Goal: Transaction & Acquisition: Purchase product/service

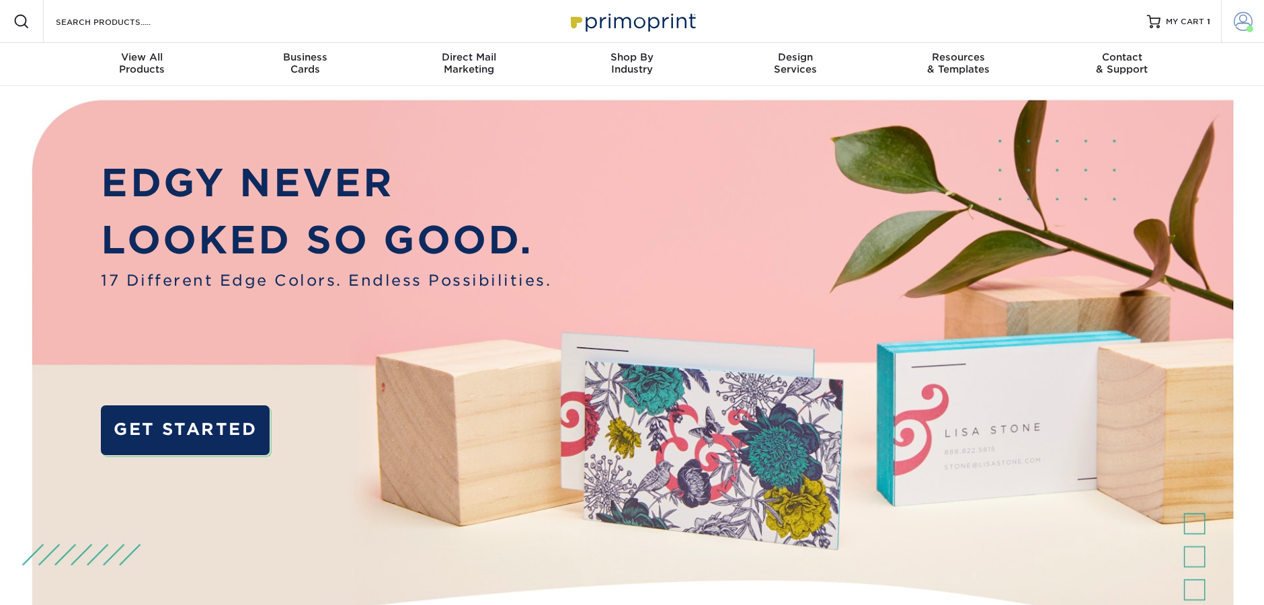
click at [1238, 20] on span at bounding box center [1243, 21] width 19 height 19
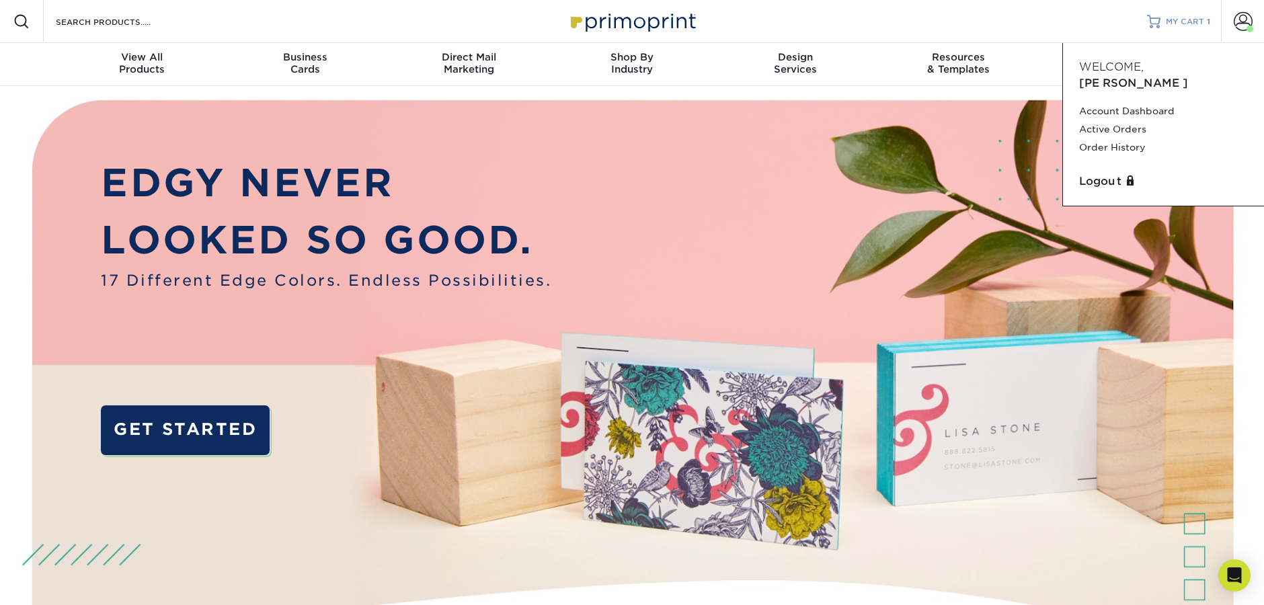
click at [1204, 26] on div "MY CART 1" at bounding box center [1188, 21] width 44 height 11
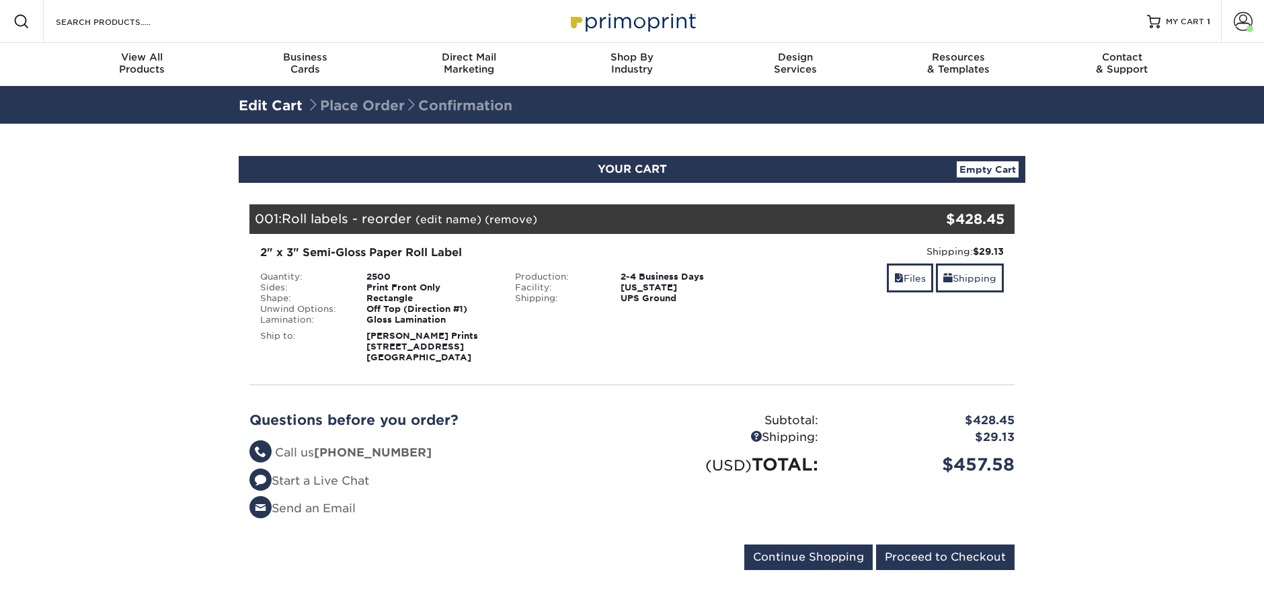
click at [508, 218] on link "(remove)" at bounding box center [511, 219] width 52 height 13
click at [760, 222] on link "Yes" at bounding box center [759, 219] width 19 height 13
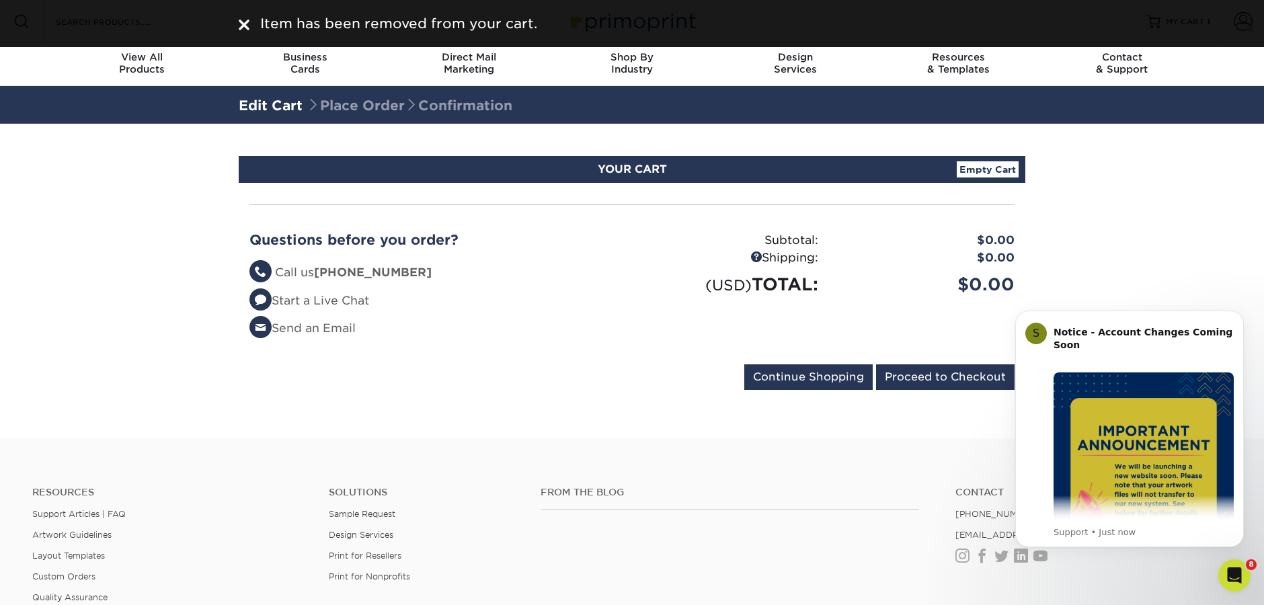
click at [247, 24] on img at bounding box center [244, 24] width 11 height 11
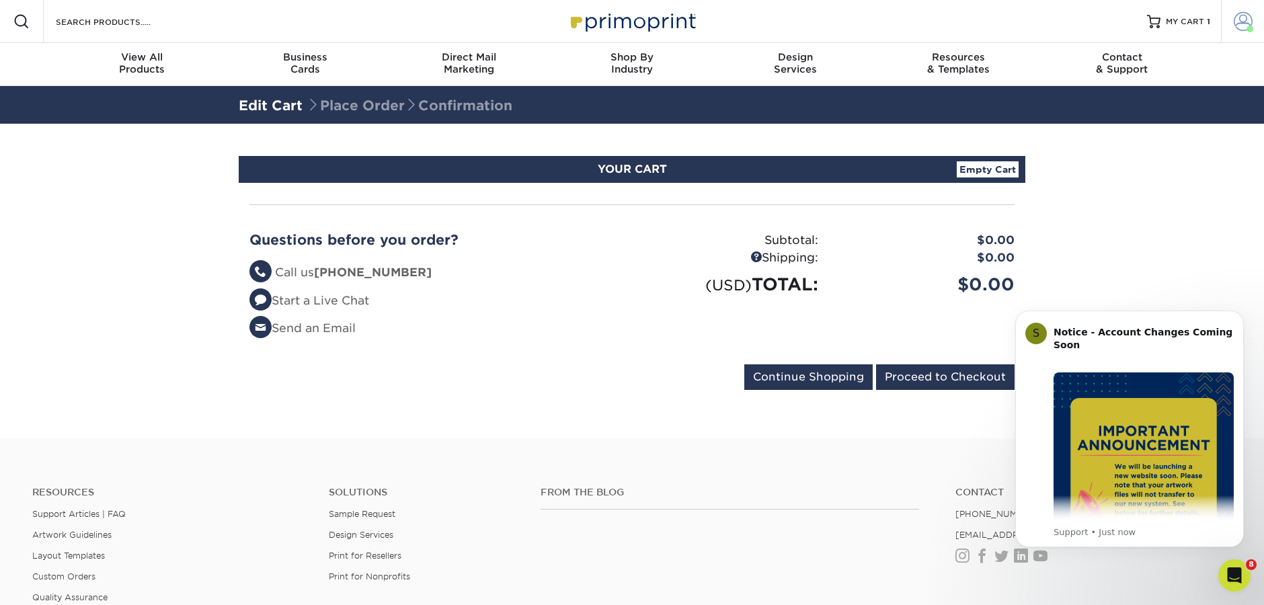
click at [1242, 29] on span at bounding box center [1243, 21] width 19 height 19
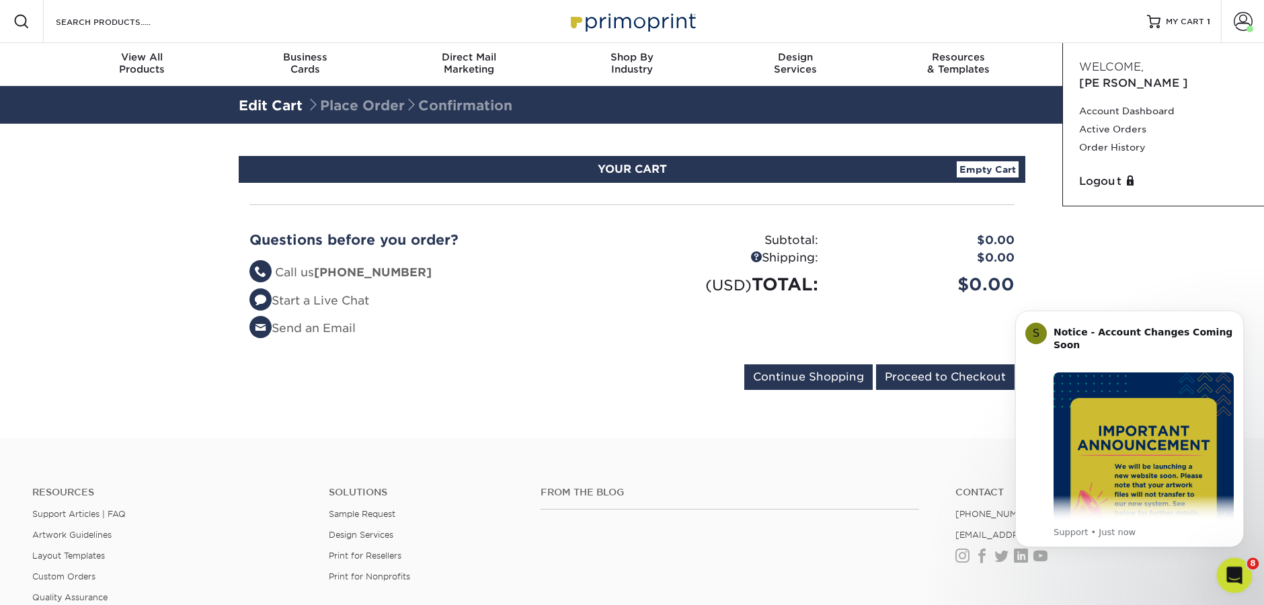
click at [1244, 569] on div "Open Intercom Messenger" at bounding box center [1232, 573] width 44 height 44
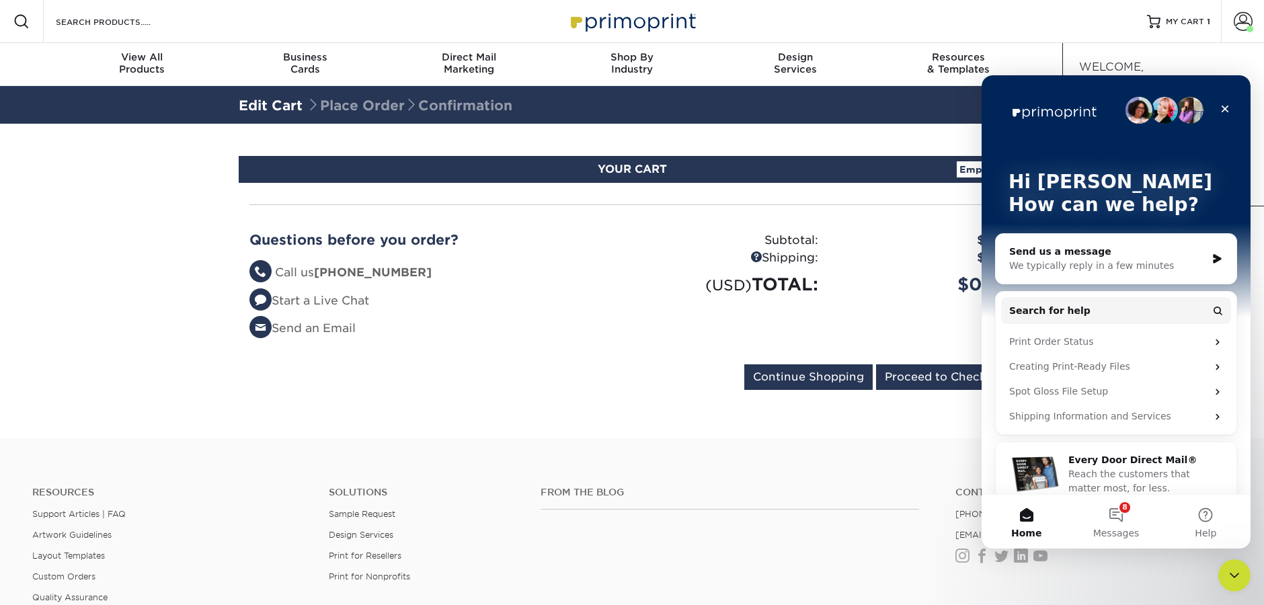
click at [1088, 243] on div "Send us a message We typically reply in a few minutes" at bounding box center [1116, 259] width 241 height 50
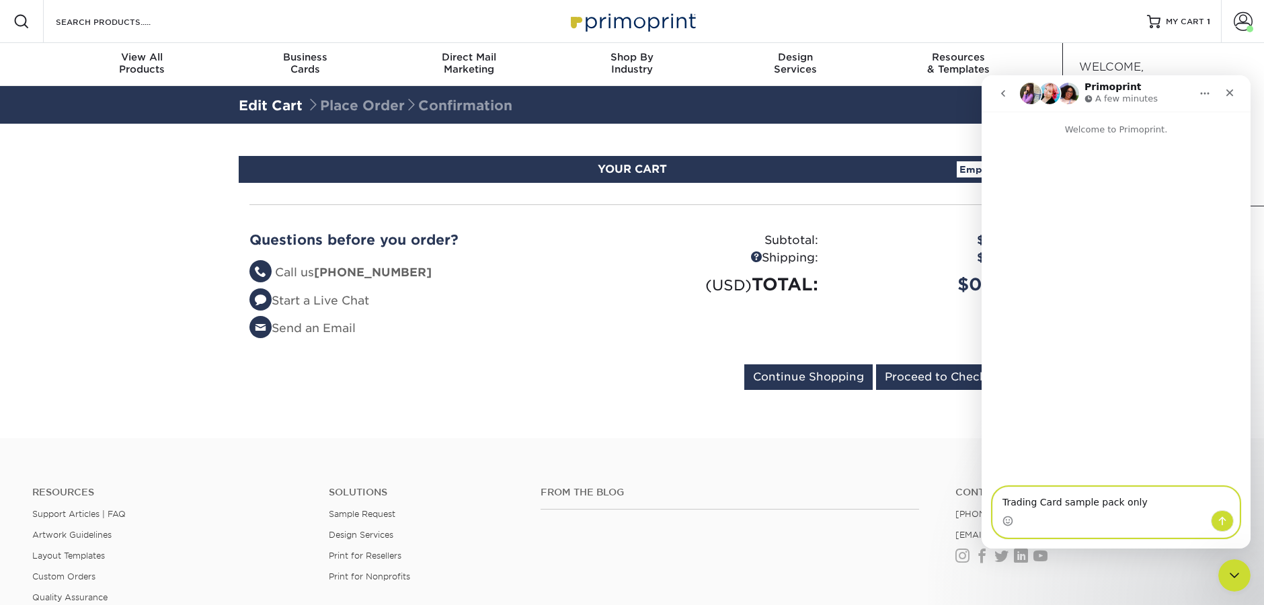
paste textarea "PO Box 998 Anahuac, TX 77514"
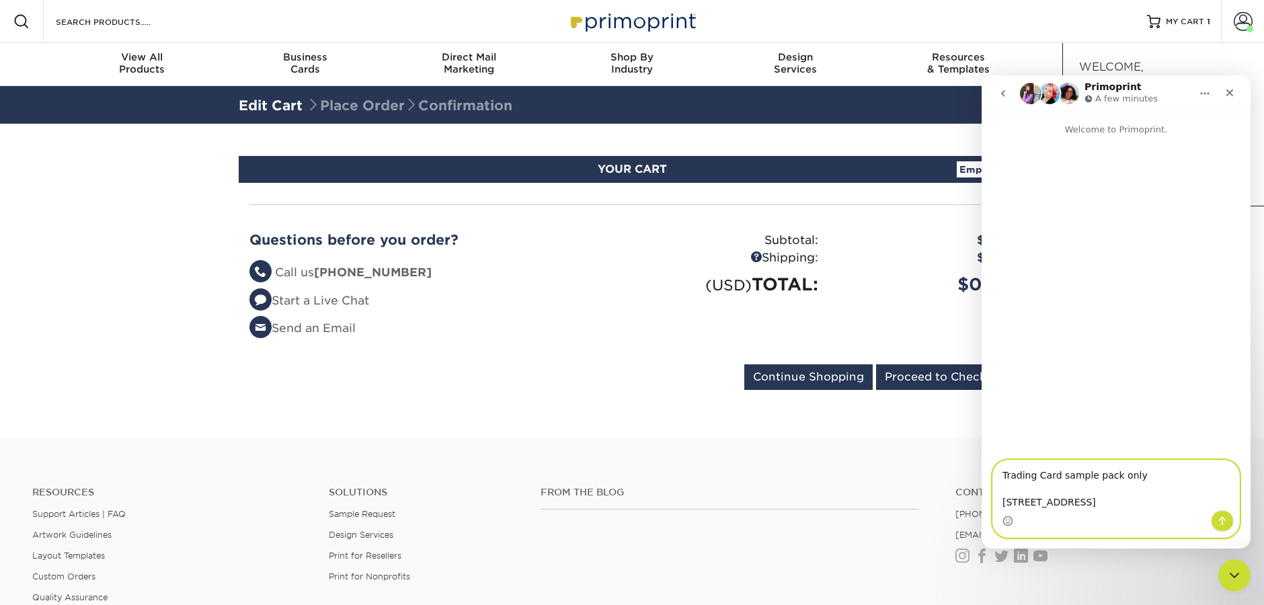
click at [1004, 481] on textarea "Trading Card sample pack only PO Box 998 Anahuac, TX 77514" at bounding box center [1116, 486] width 246 height 50
paste textarea "Emily R. Baker"
click at [1037, 477] on textarea "Trading Card sample pack only Emily R. Baker PO Box 998 Anahuac, TX 77514" at bounding box center [1116, 486] width 246 height 50
type textarea "Trading Card sample pack only Emily Baker PO Box 998 Anahuac, TX 77514"
click at [1222, 520] on icon "Send a message…" at bounding box center [1222, 521] width 11 height 11
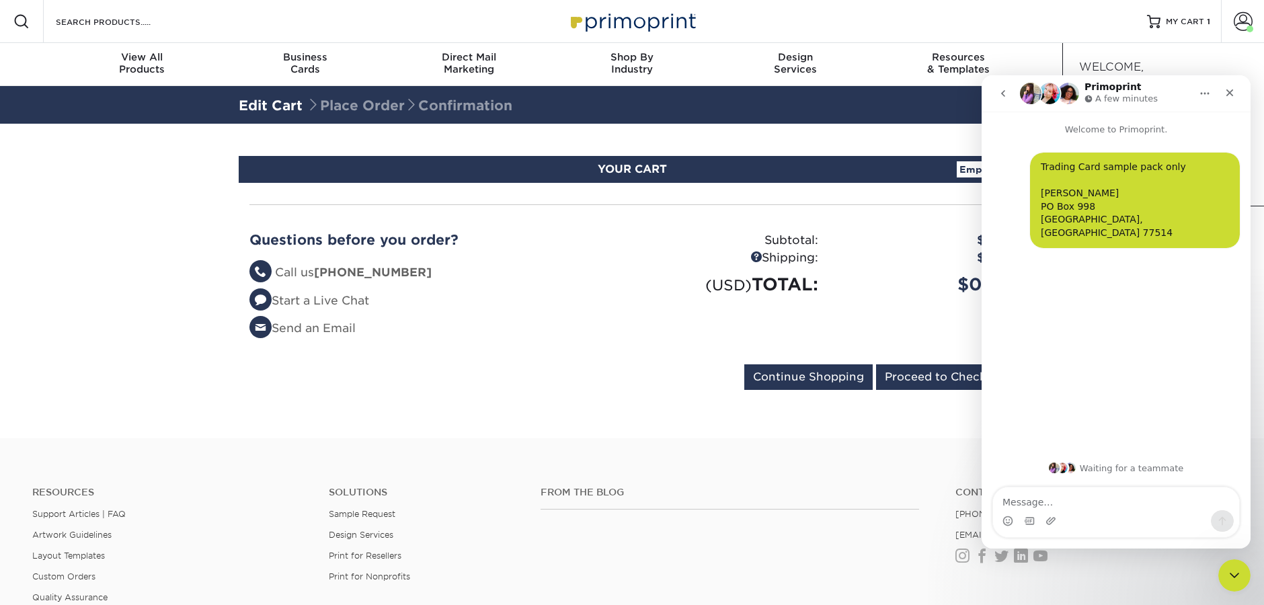
click at [1007, 95] on icon "go back" at bounding box center [1003, 93] width 11 height 11
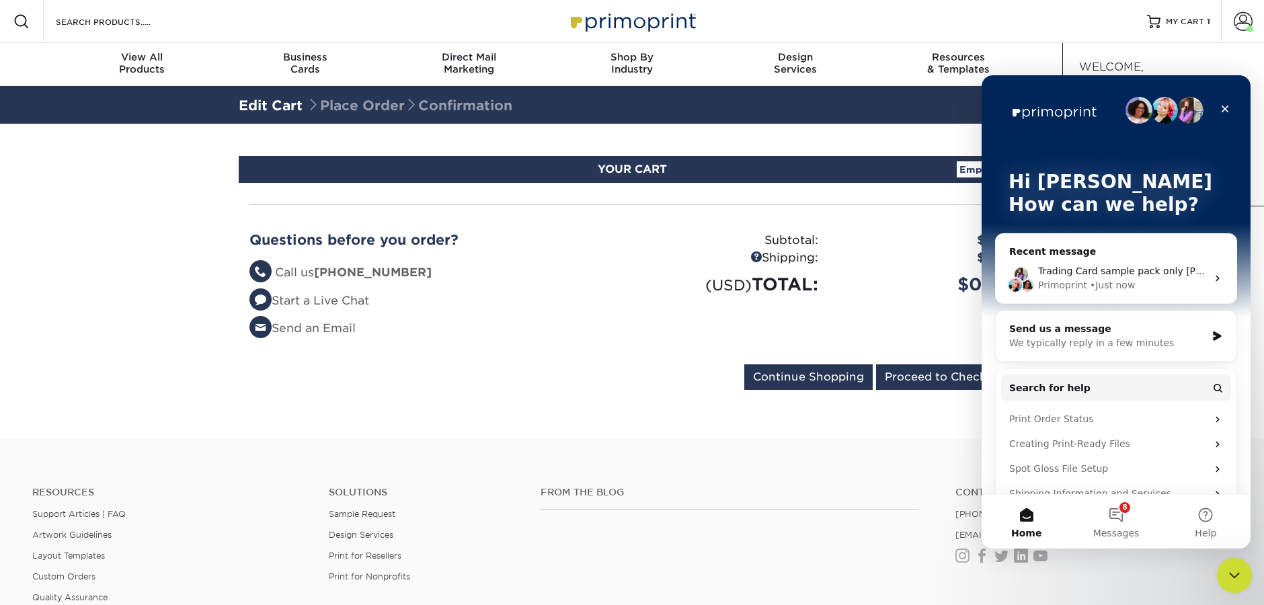
click at [1236, 585] on div "Close Intercom Messenger" at bounding box center [1232, 573] width 32 height 32
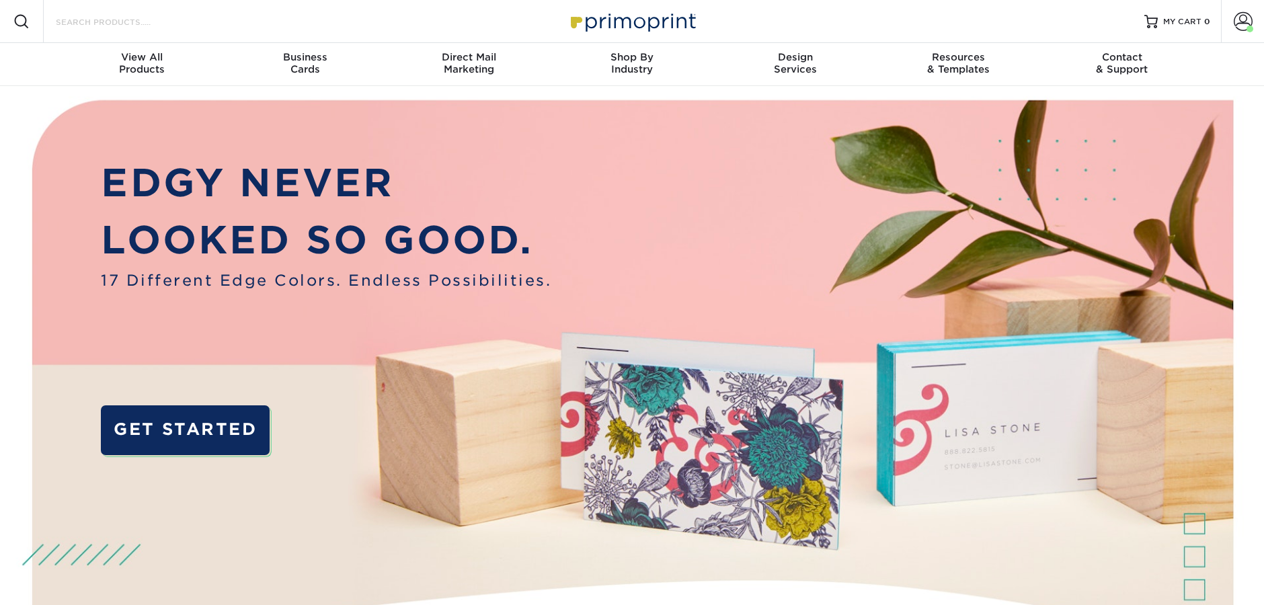
click at [133, 22] on input "Search Products" at bounding box center [119, 21] width 131 height 16
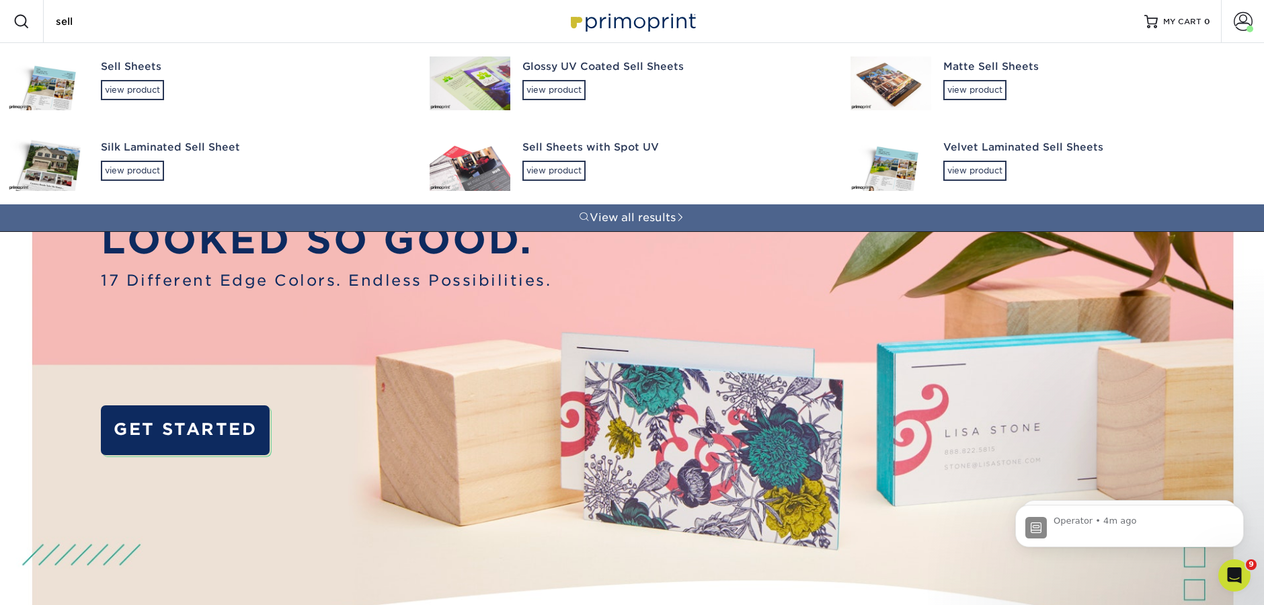
drag, startPoint x: 81, startPoint y: 20, endPoint x: 54, endPoint y: 18, distance: 26.3
click at [52, 15] on div "Search Products sell Sell Sheets view product Glossy UV Coated Sell Sheets view…" at bounding box center [115, 21] width 142 height 43
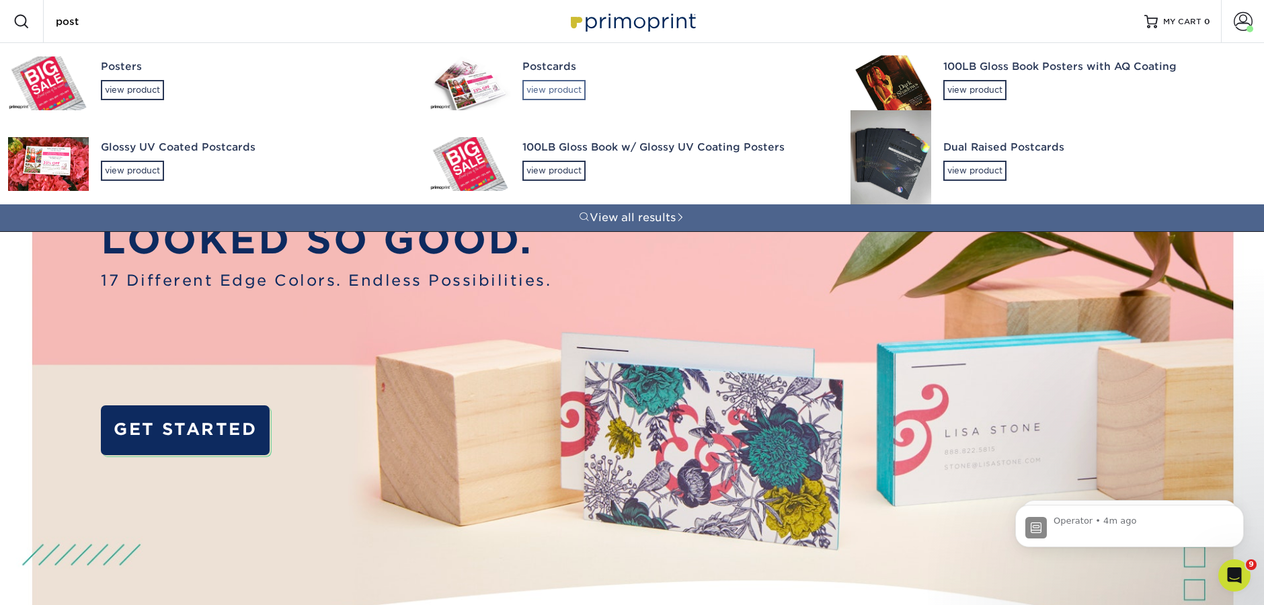
type input "post"
click at [547, 86] on div "view product" at bounding box center [553, 90] width 63 height 20
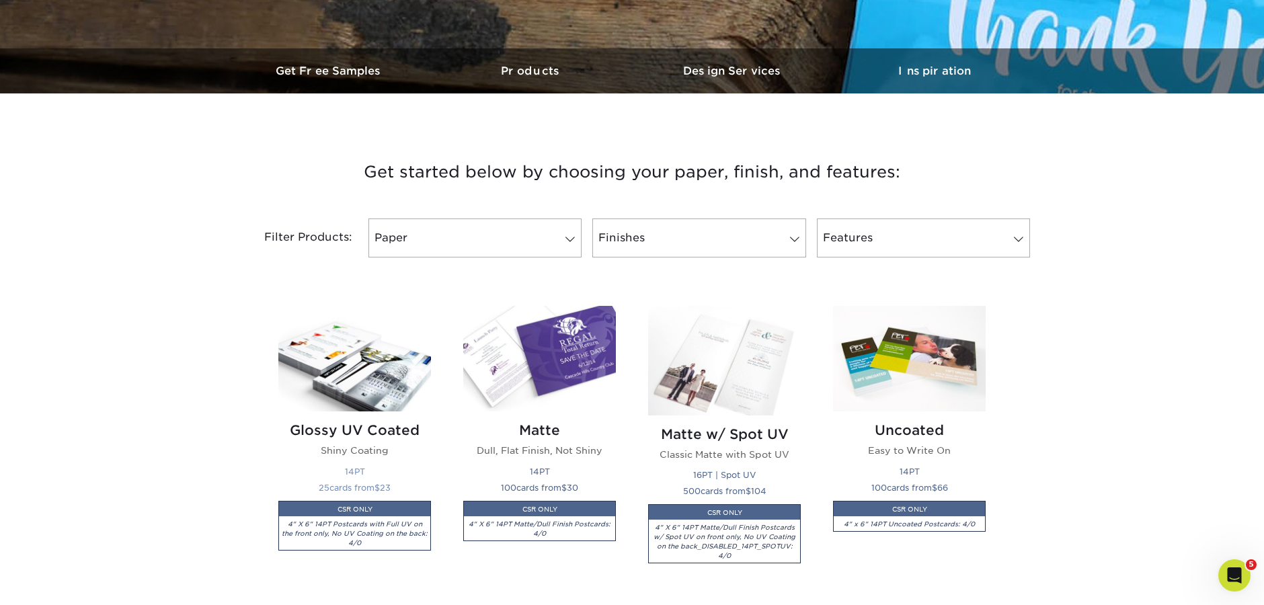
click at [370, 371] on img at bounding box center [354, 359] width 153 height 106
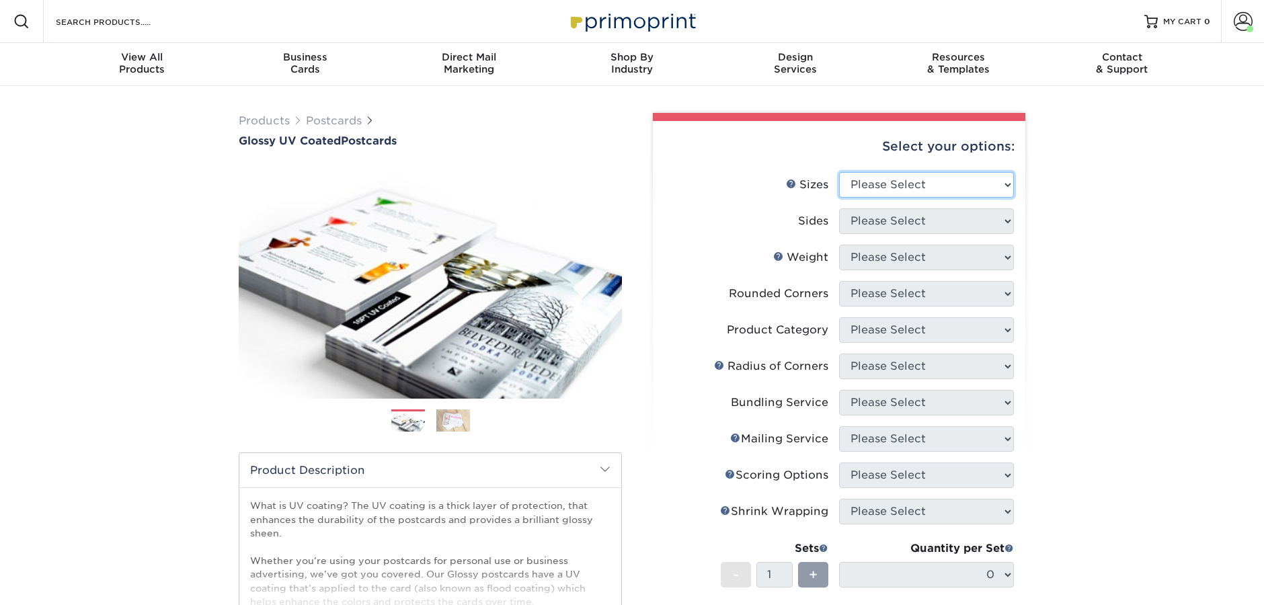
click at [923, 191] on select "Please Select 1.5" x 7" 2" x 4" 2" x 6" 2" x 7" 2" x 8" 2.12" x 5.5" 2.12" x 5.…" at bounding box center [926, 185] width 175 height 26
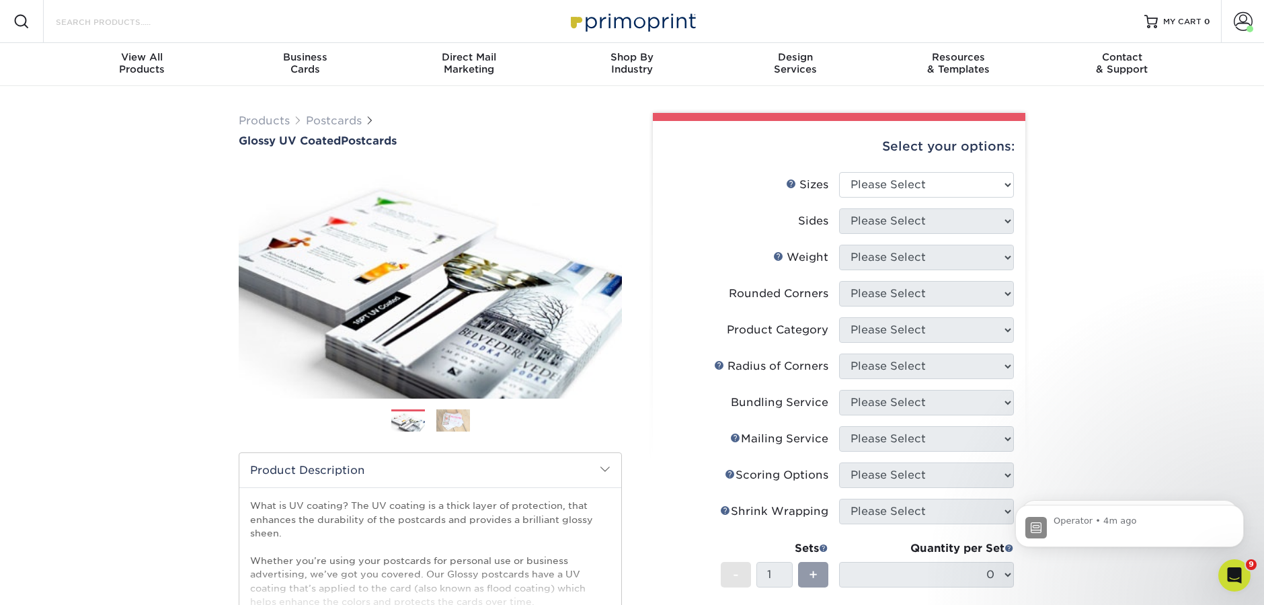
click at [111, 26] on input "Search Products" at bounding box center [119, 21] width 131 height 16
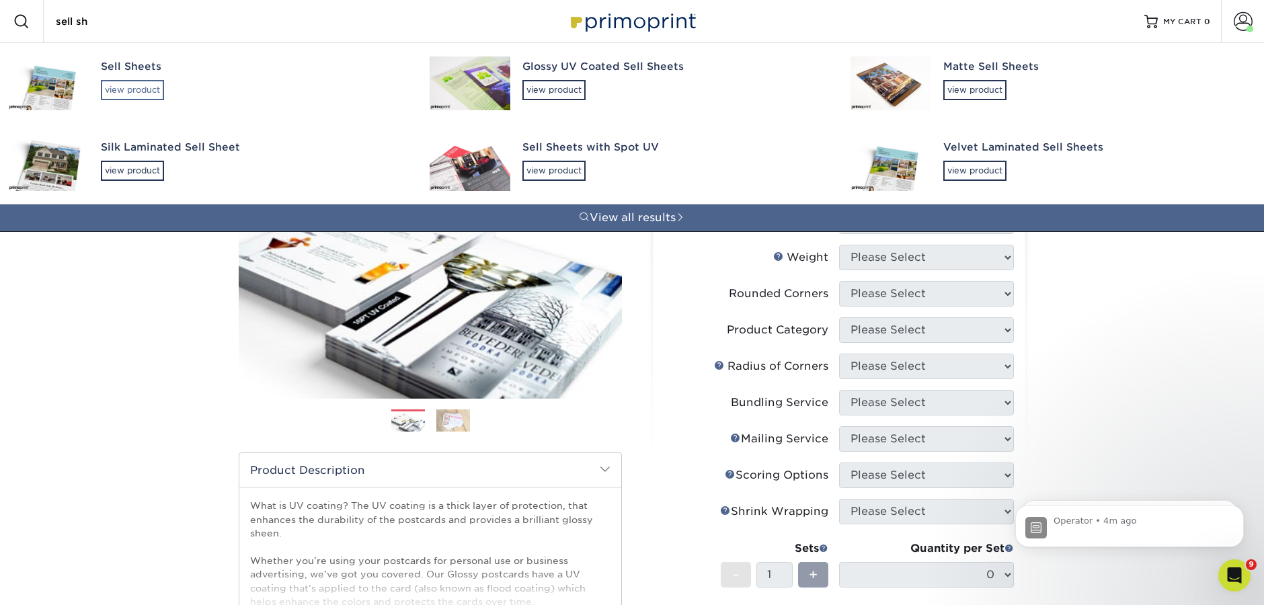
type input "sell sh"
click at [112, 80] on div "view product" at bounding box center [132, 90] width 63 height 20
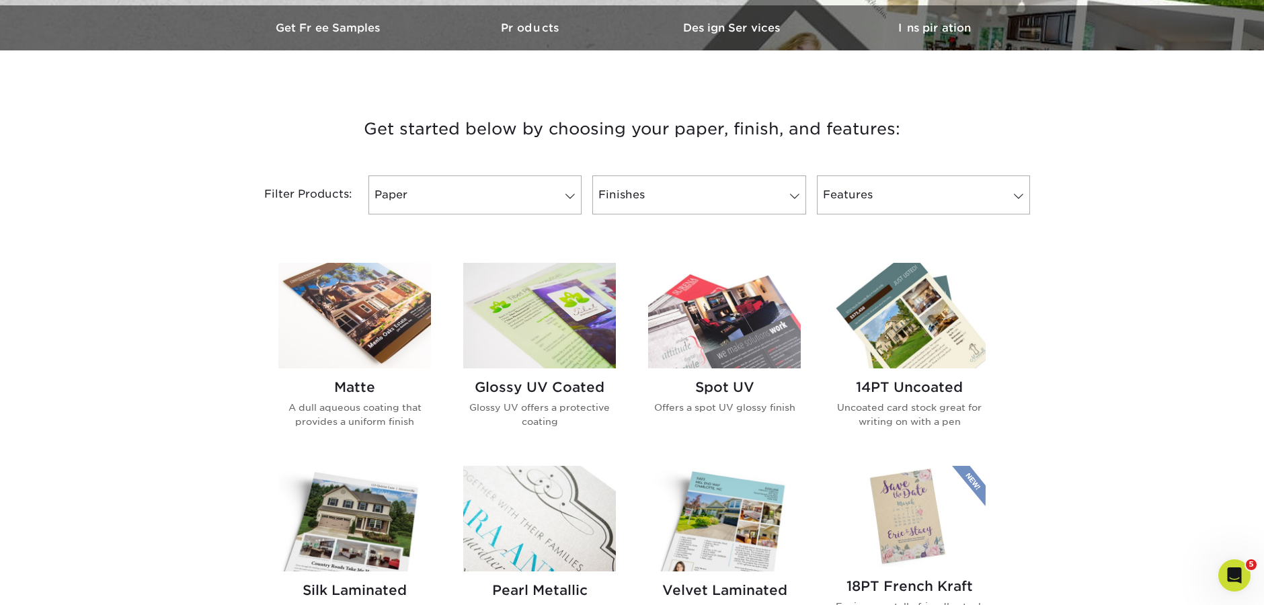
click at [586, 316] on img at bounding box center [539, 316] width 153 height 106
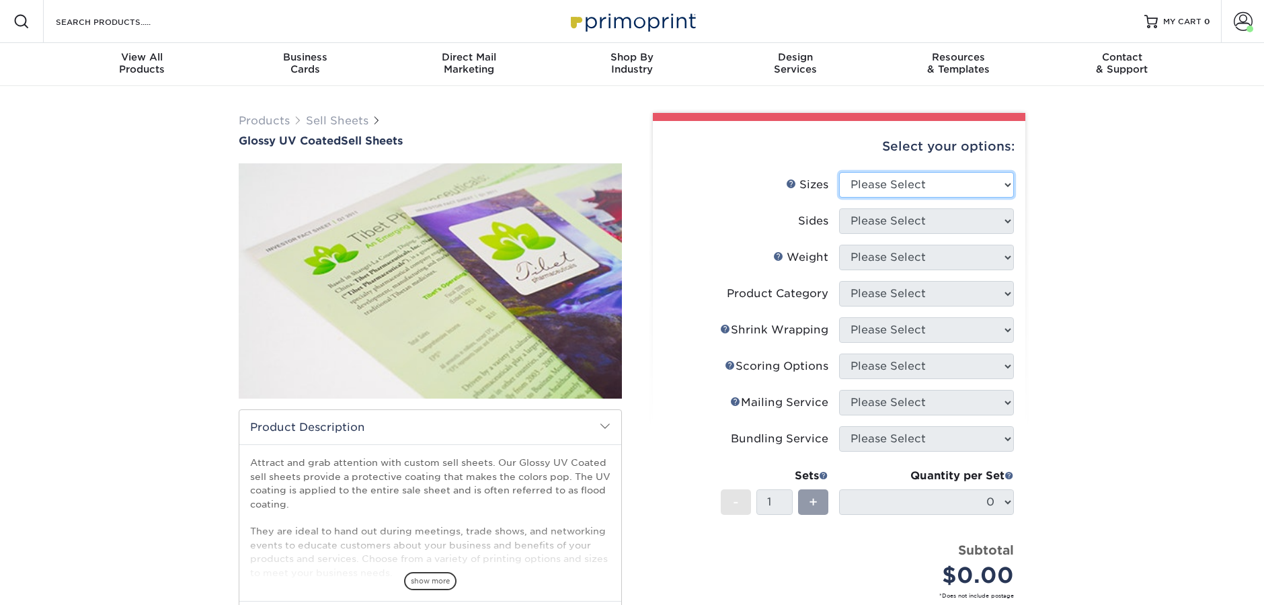
click at [980, 178] on select "Please Select 6" x 18" 7" x 12" 8" x 10" 8.5" x 11" 8.5" x 14" 9" x 12" 9" x 18…" at bounding box center [926, 185] width 175 height 26
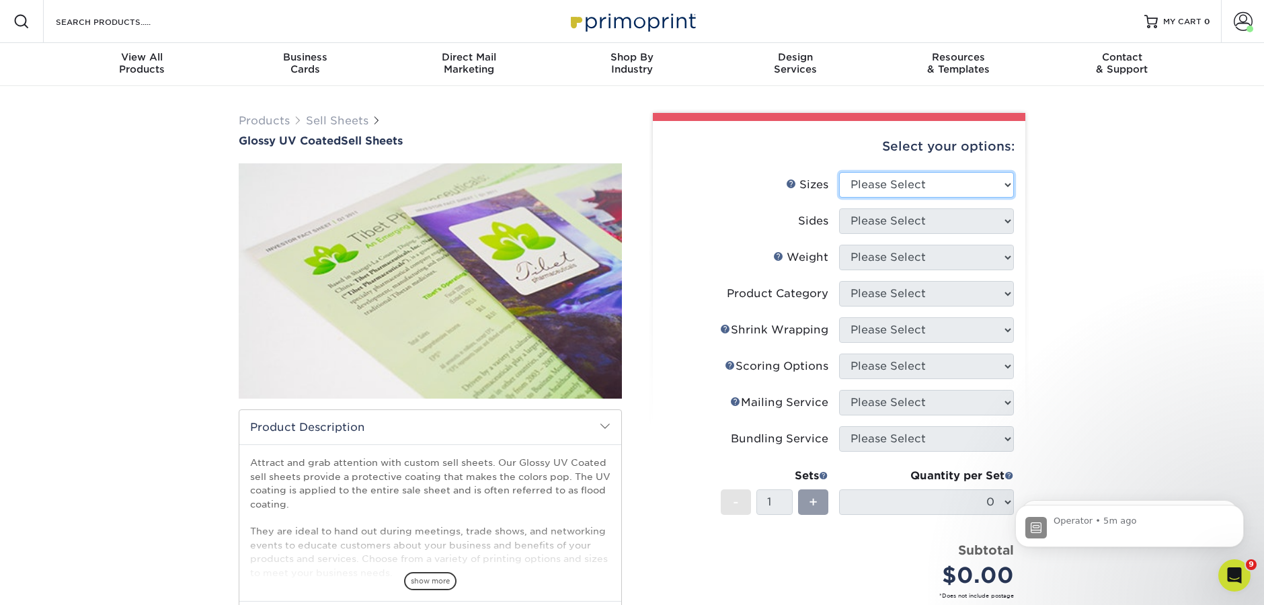
click at [908, 177] on select "Please Select 6" x 18" 7" x 12" 8" x 10" 8.5" x 11" 8.5" x 14" 9" x 12" 9" x 18…" at bounding box center [926, 185] width 175 height 26
select select "8.00x10.00"
click at [839, 172] on select "Please Select 6" x 18" 7" x 12" 8" x 10" 8.5" x 11" 8.5" x 14" 9" x 12" 9" x 18…" at bounding box center [926, 185] width 175 height 26
click at [863, 225] on select "Please Select Print Both Sides Print Both Sides - Foil Back Only Print Both Sid…" at bounding box center [926, 221] width 175 height 26
click at [839, 208] on select "Please Select Print Both Sides Print Both Sides - Foil Back Only Print Both Sid…" at bounding box center [926, 221] width 175 height 26
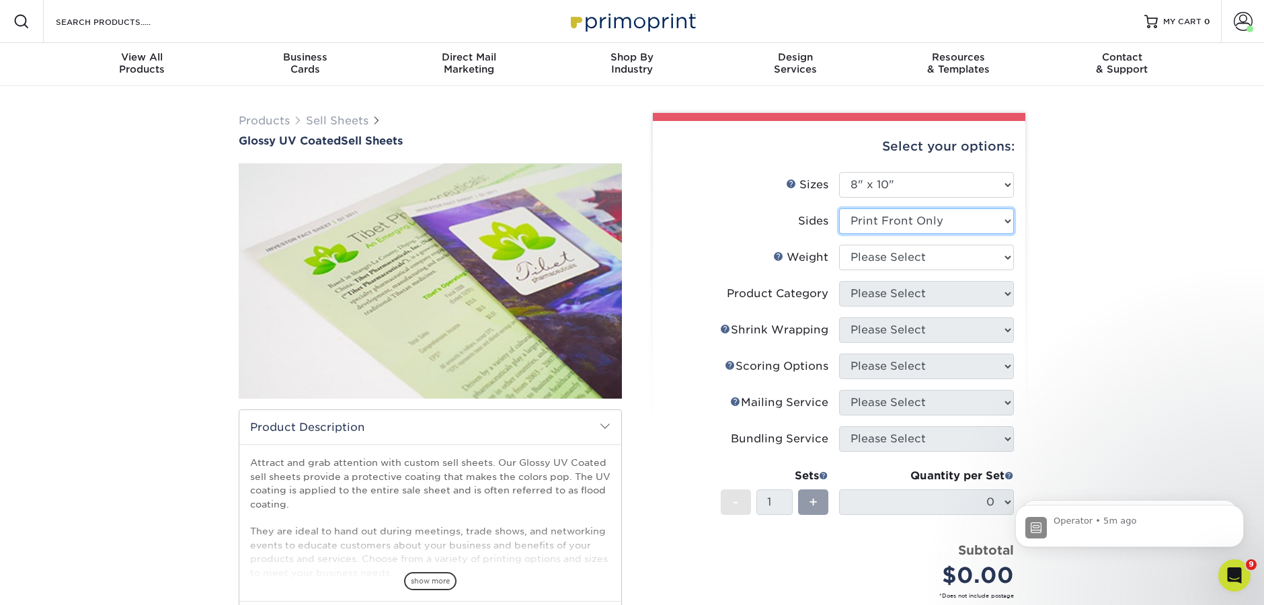
click at [880, 227] on select "Please Select Print Both Sides Print Both Sides - Foil Back Only Print Both Sid…" at bounding box center [926, 221] width 175 height 26
click at [839, 208] on select "Please Select Print Both Sides Print Both Sides - Foil Back Only Print Both Sid…" at bounding box center [926, 221] width 175 height 26
click at [876, 258] on select "Please Select 16PT 14PT" at bounding box center [926, 258] width 175 height 26
click at [985, 227] on select "Please Select Print Both Sides Print Both Sides - Foil Back Only Print Both Sid…" at bounding box center [926, 221] width 175 height 26
select select "-1"
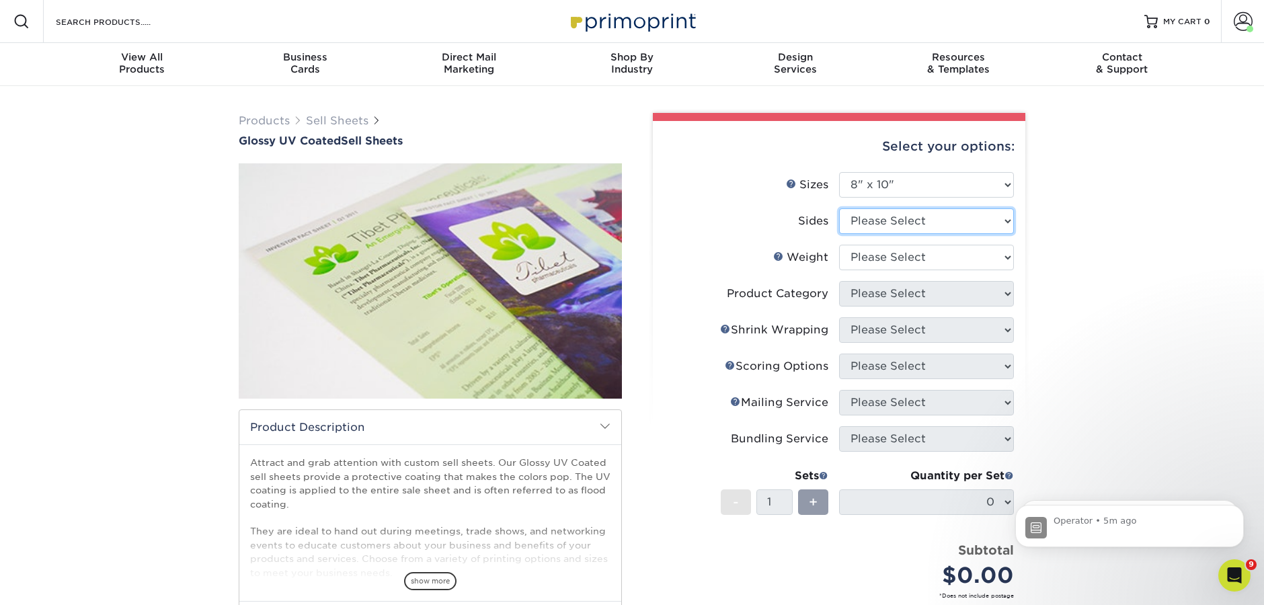
click at [839, 208] on select "Please Select Print Both Sides Print Both Sides - Foil Back Only Print Both Sid…" at bounding box center [926, 221] width 175 height 26
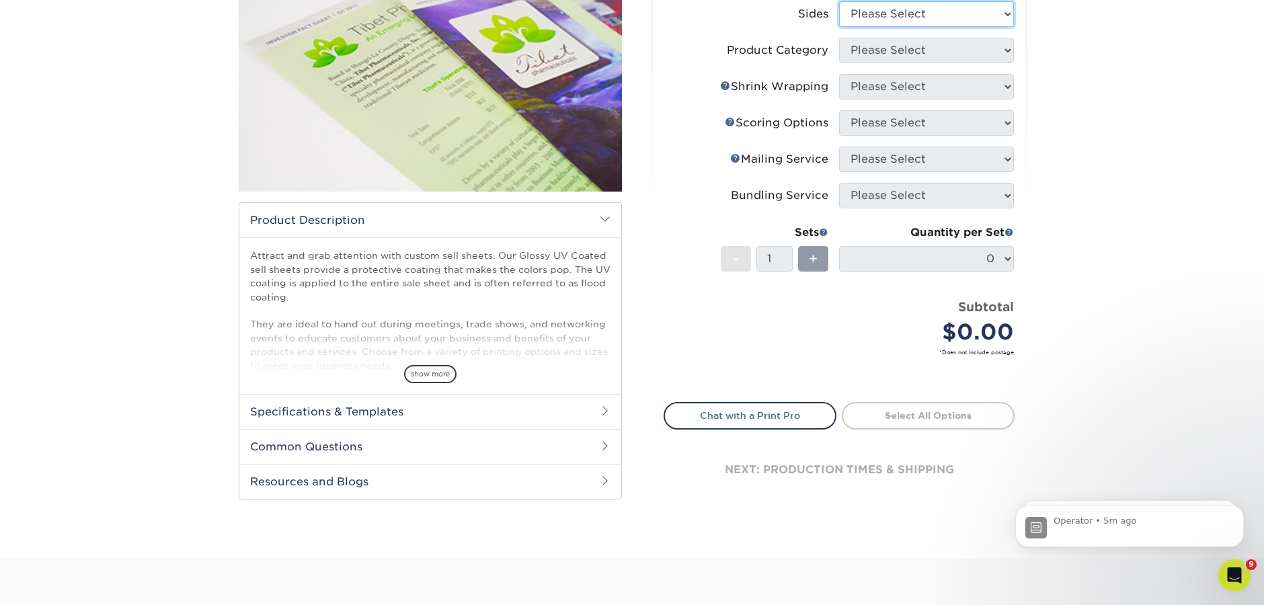
scroll to position [211, 0]
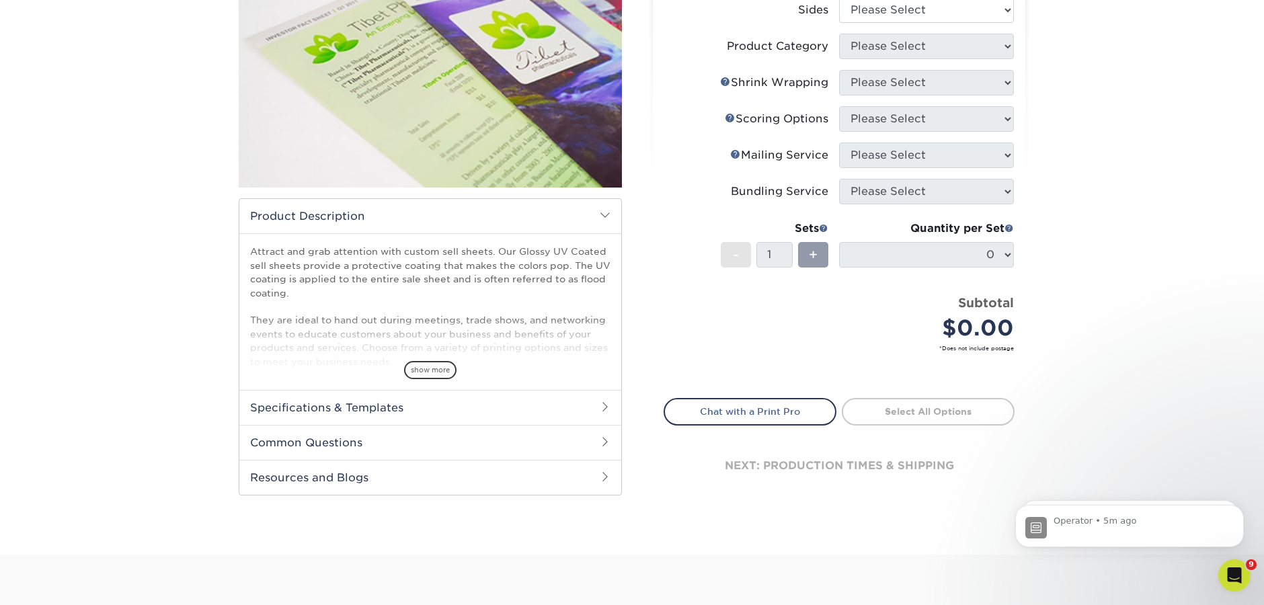
click at [461, 411] on h2 "Specifications & Templates" at bounding box center [430, 407] width 382 height 35
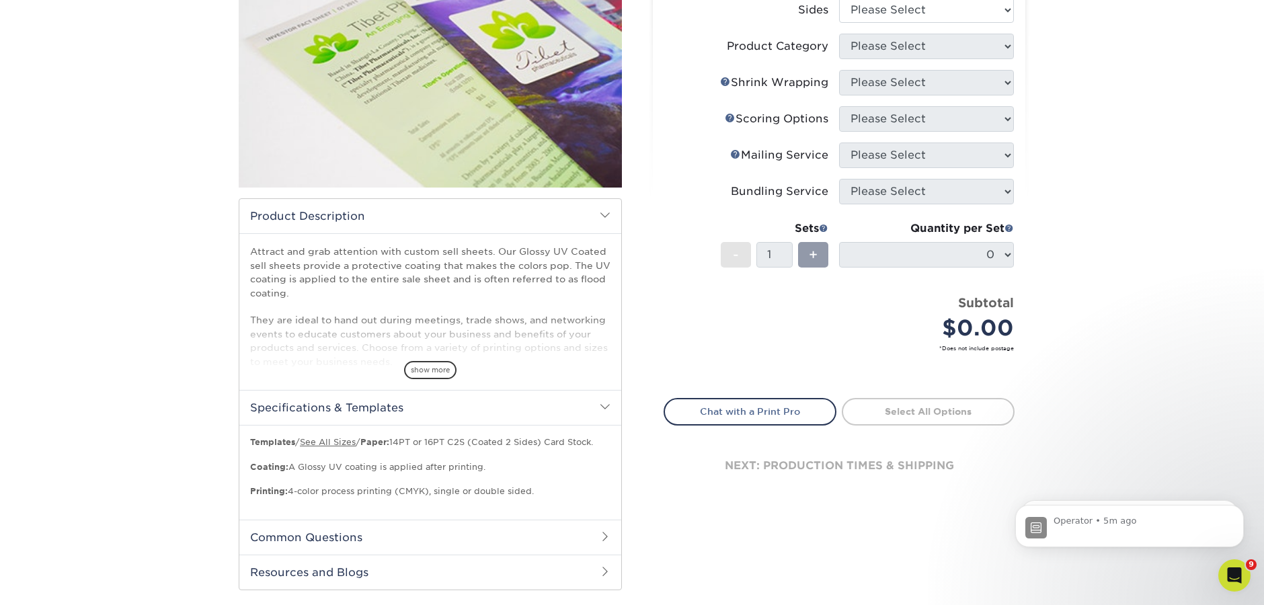
scroll to position [90, 0]
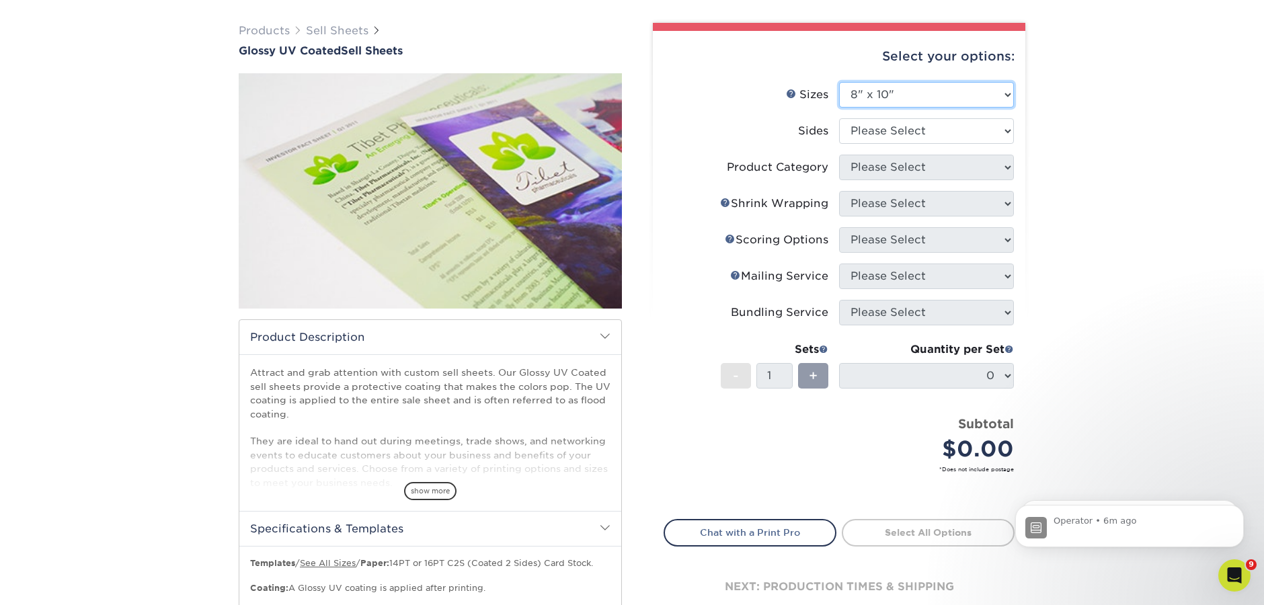
click at [1002, 98] on select "Please Select 6" x 18" 7" x 12" 8" x 10" 8.5" x 11" 8.5" x 14" 9" x 12" 9" x 18…" at bounding box center [926, 95] width 175 height 26
click at [1004, 137] on select "Please Select Print Both Sides Print Both Sides - Foil Back Only Print Both Sid…" at bounding box center [926, 131] width 175 height 26
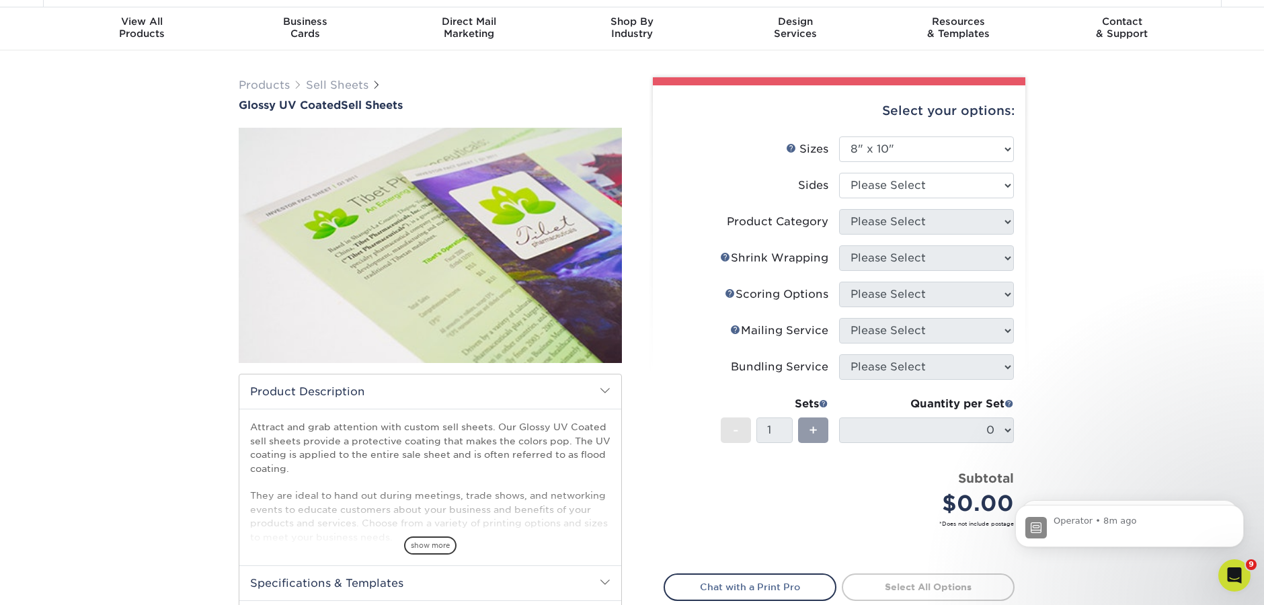
scroll to position [0, 0]
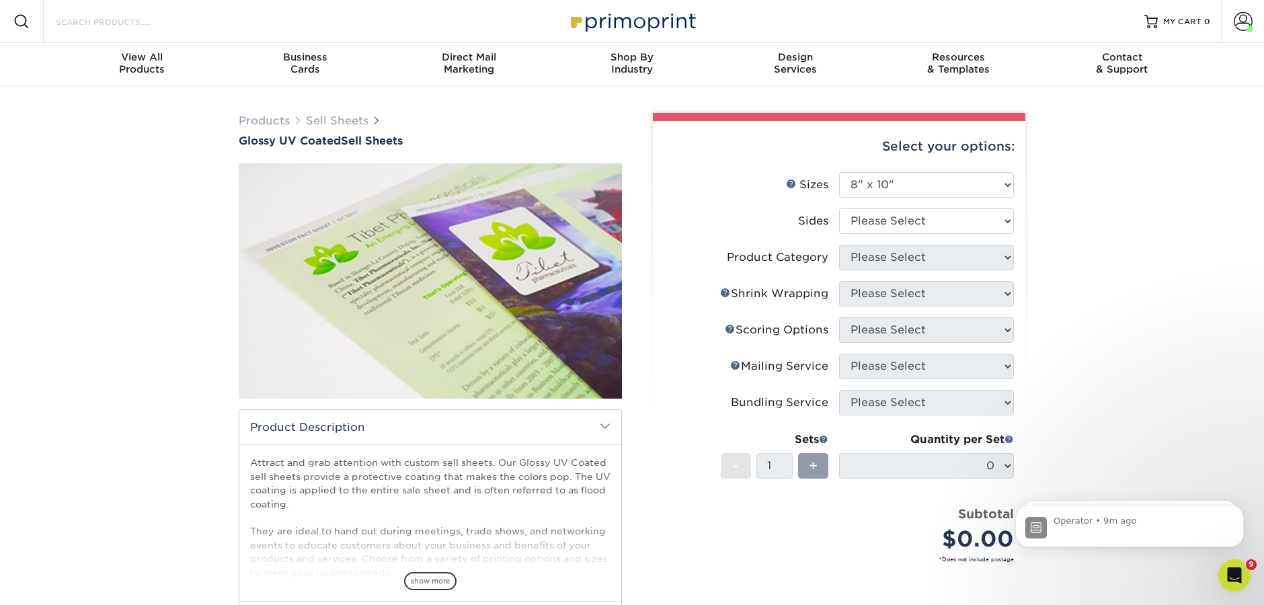
click at [94, 25] on input "Search Products" at bounding box center [119, 21] width 131 height 16
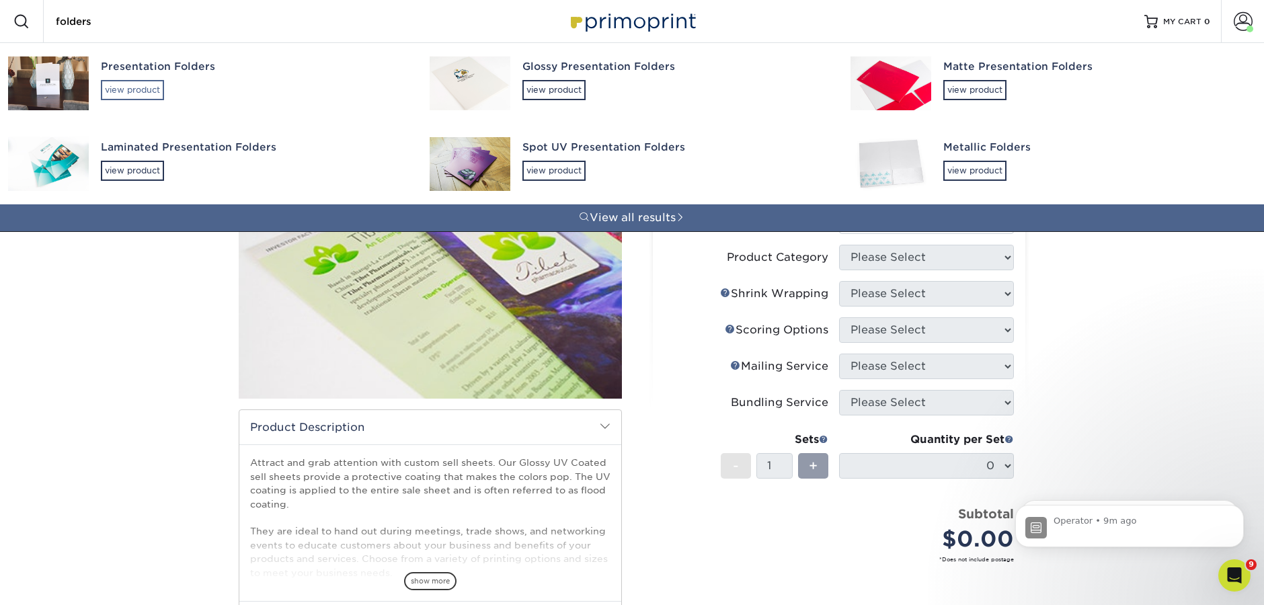
type input "folders"
click at [128, 88] on div "view product" at bounding box center [132, 90] width 63 height 20
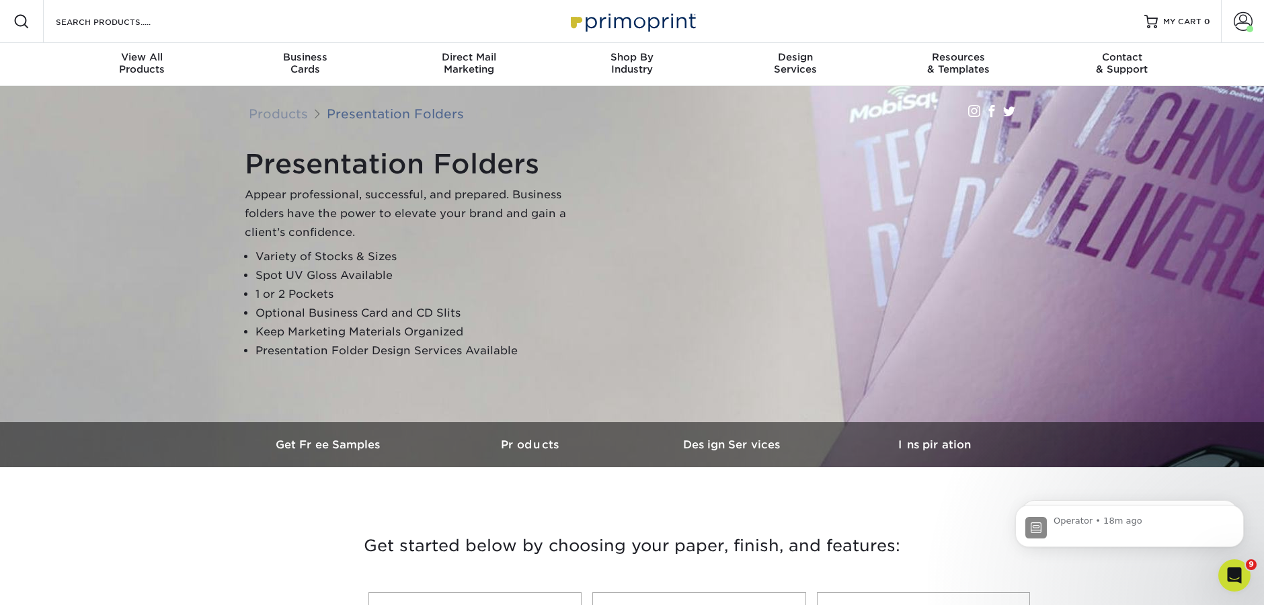
click at [606, 17] on img at bounding box center [632, 21] width 134 height 29
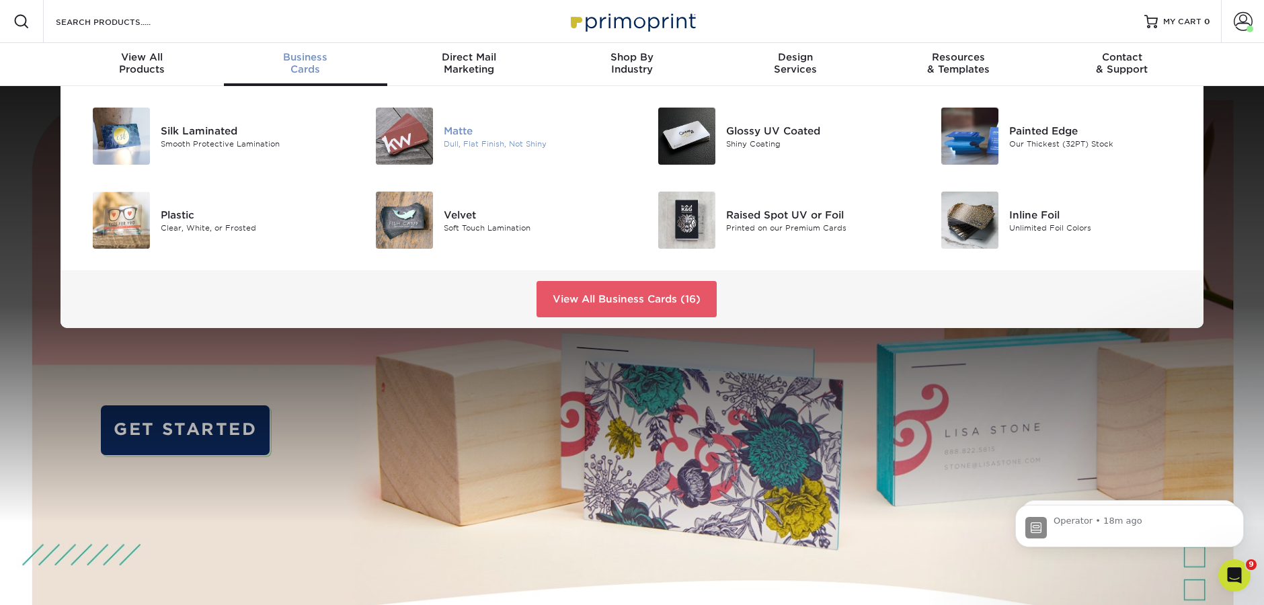
click at [478, 142] on div "Dull, Flat Finish, Not Shiny" at bounding box center [533, 143] width 178 height 11
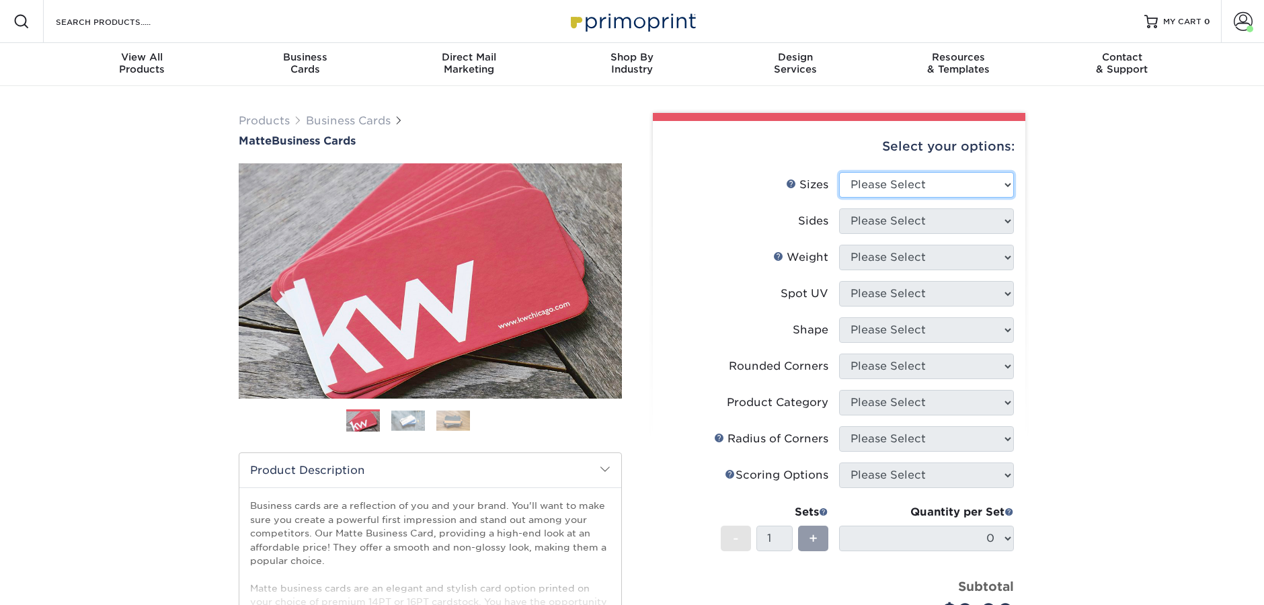
click at [916, 180] on select "Please Select 1.5" x 3.5" - Mini 1.75" x 3.5" - Mini 2" x 2" - Square 2" x 3" -…" at bounding box center [926, 185] width 175 height 26
select select "2.00x3.50"
click at [839, 172] on select "Please Select 1.5" x 3.5" - Mini 1.75" x 3.5" - Mini 2" x 2" - Square 2" x 3" -…" at bounding box center [926, 185] width 175 height 26
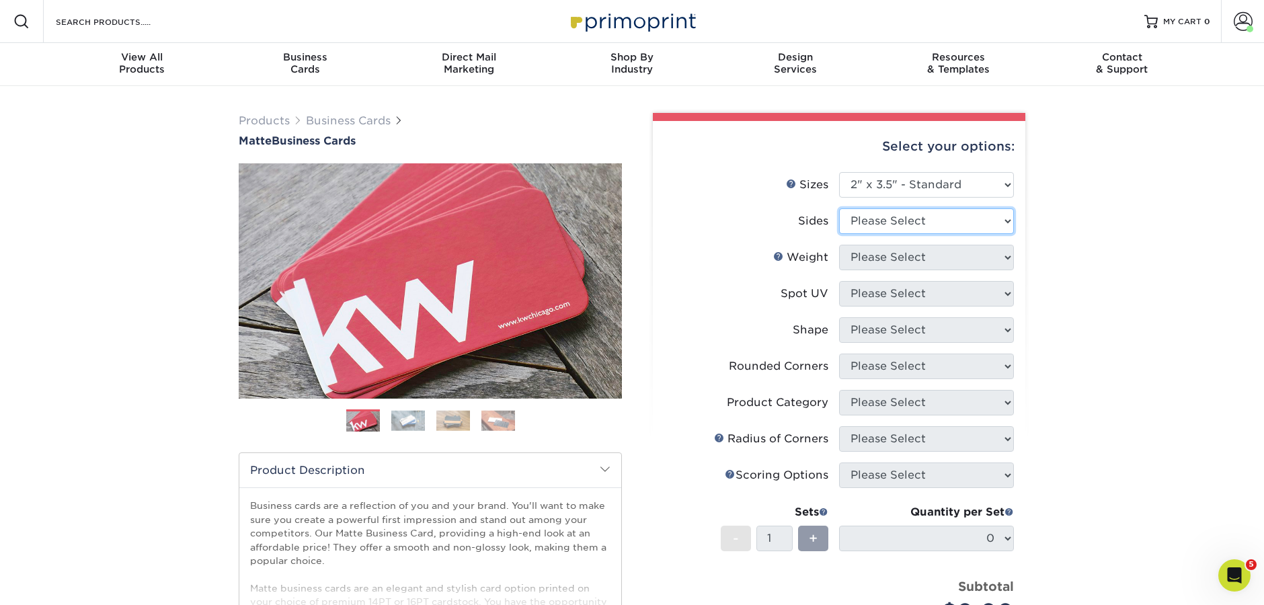
click at [856, 227] on select "Please Select Print Both Sides Print Front Only" at bounding box center [926, 221] width 175 height 26
select select "13abbda7-1d64-4f25-8bb2-c179b224825d"
click at [839, 208] on select "Please Select Print Both Sides Print Front Only" at bounding box center [926, 221] width 175 height 26
click at [877, 259] on select "Please Select 16PT 14PT" at bounding box center [926, 258] width 175 height 26
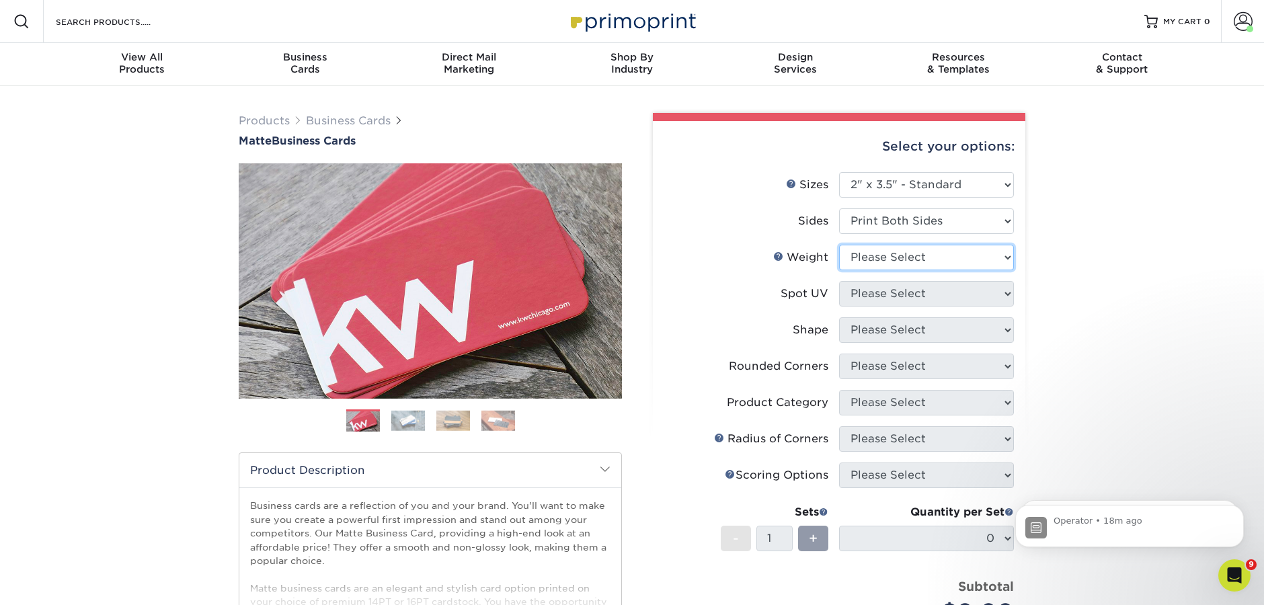
select select "16PT"
click at [839, 245] on select "Please Select 16PT 14PT" at bounding box center [926, 258] width 175 height 26
click at [880, 298] on select "Please Select No Spot UV Front and Back (Both Sides) Front Only Back Only" at bounding box center [926, 294] width 175 height 26
select select "3"
click at [839, 281] on select "Please Select No Spot UV Front and Back (Both Sides) Front Only Back Only" at bounding box center [926, 294] width 175 height 26
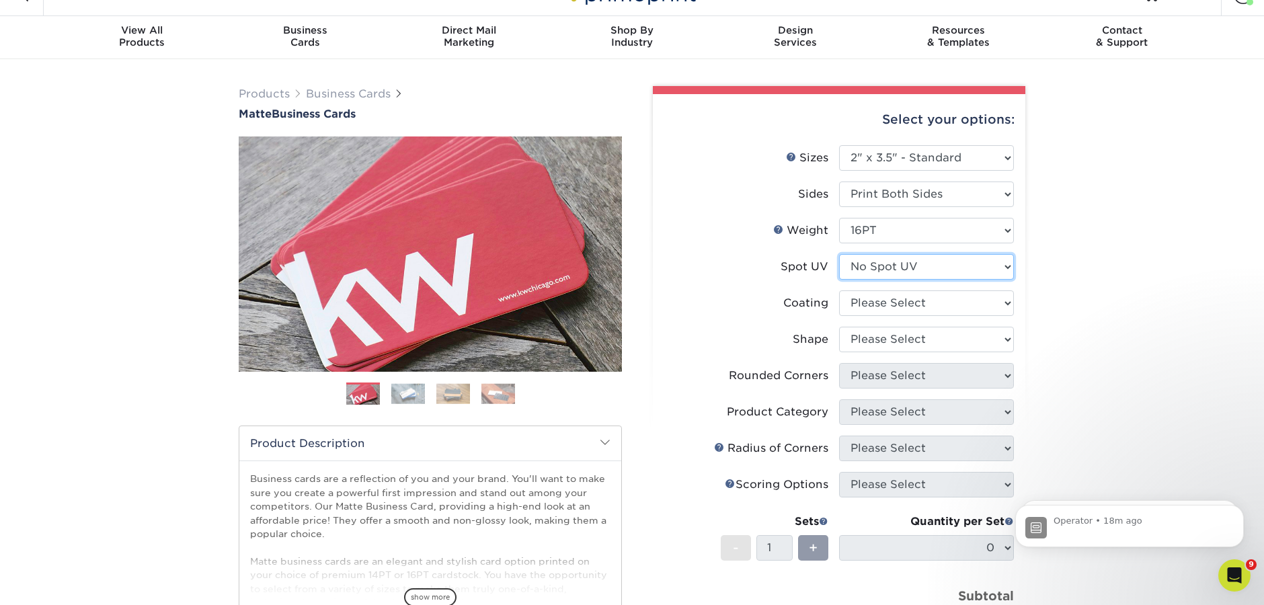
scroll to position [193, 0]
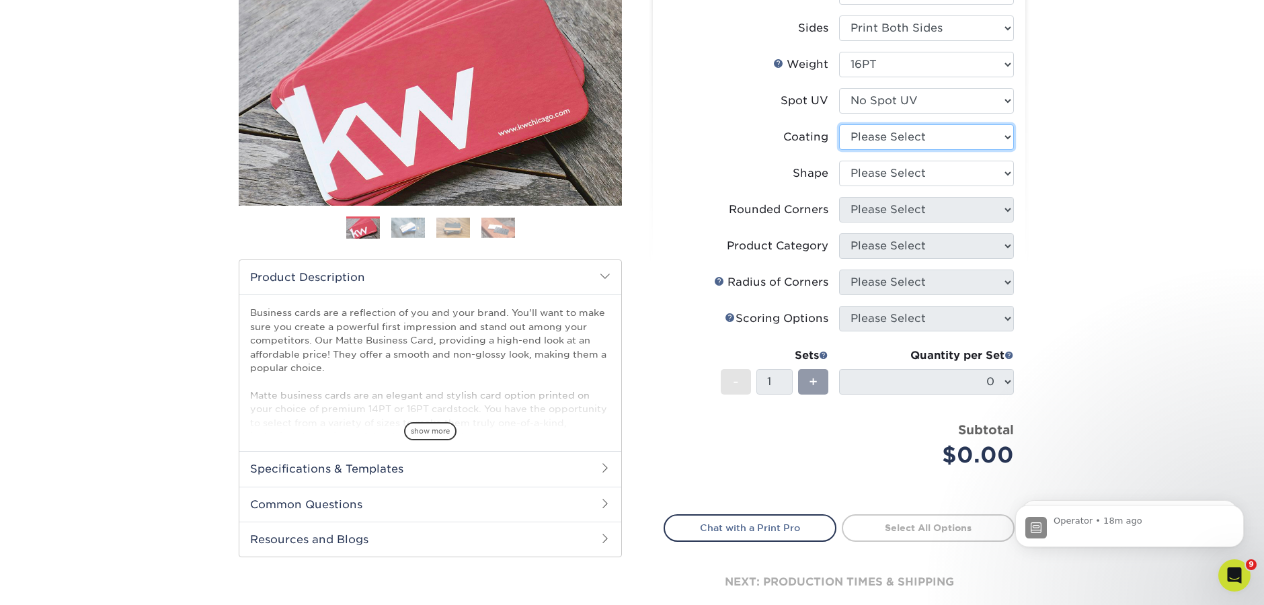
click at [888, 134] on select at bounding box center [926, 137] width 175 height 26
select select "121bb7b5-3b4d-429f-bd8d-bbf80e953313"
click at [839, 124] on select at bounding box center [926, 137] width 175 height 26
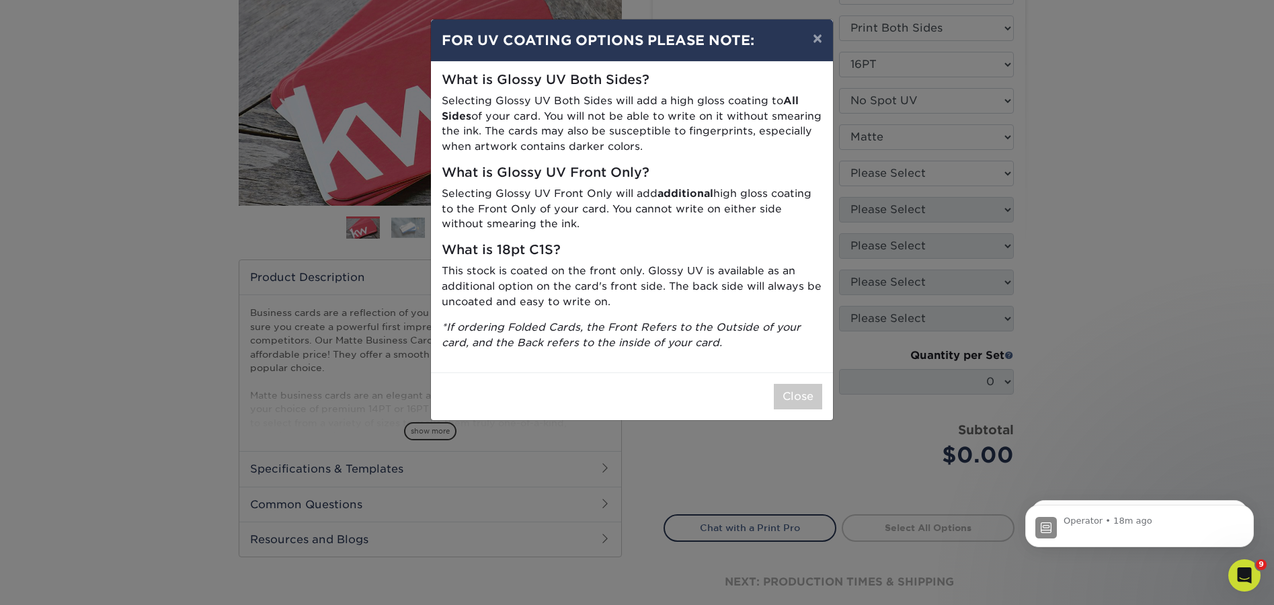
click at [869, 177] on div "× FOR UV COATING OPTIONS PLEASE NOTE: What is Glossy UV Both Sides? Selecting G…" at bounding box center [637, 302] width 1274 height 605
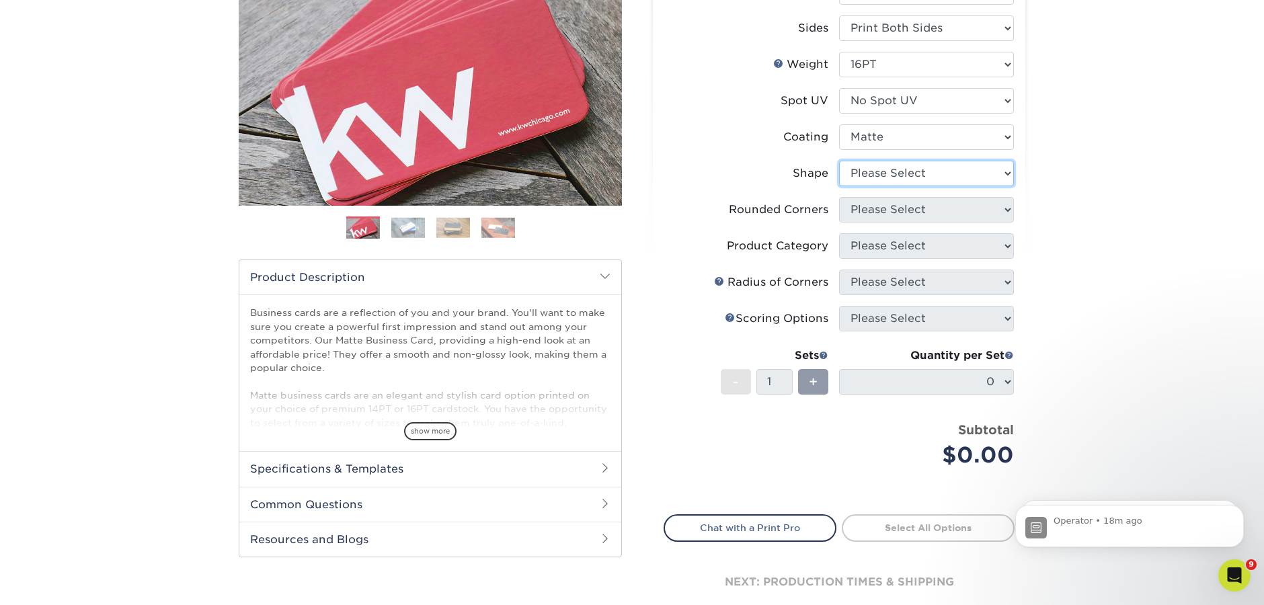
click at [873, 169] on select "Please Select Standard Oval" at bounding box center [926, 174] width 175 height 26
select select "standard"
click at [839, 161] on select "Please Select Standard Oval" at bounding box center [926, 174] width 175 height 26
click at [869, 206] on select "Please Select Yes - Round 2 Corners Yes - Round 4 Corners No" at bounding box center [926, 210] width 175 height 26
select select "0"
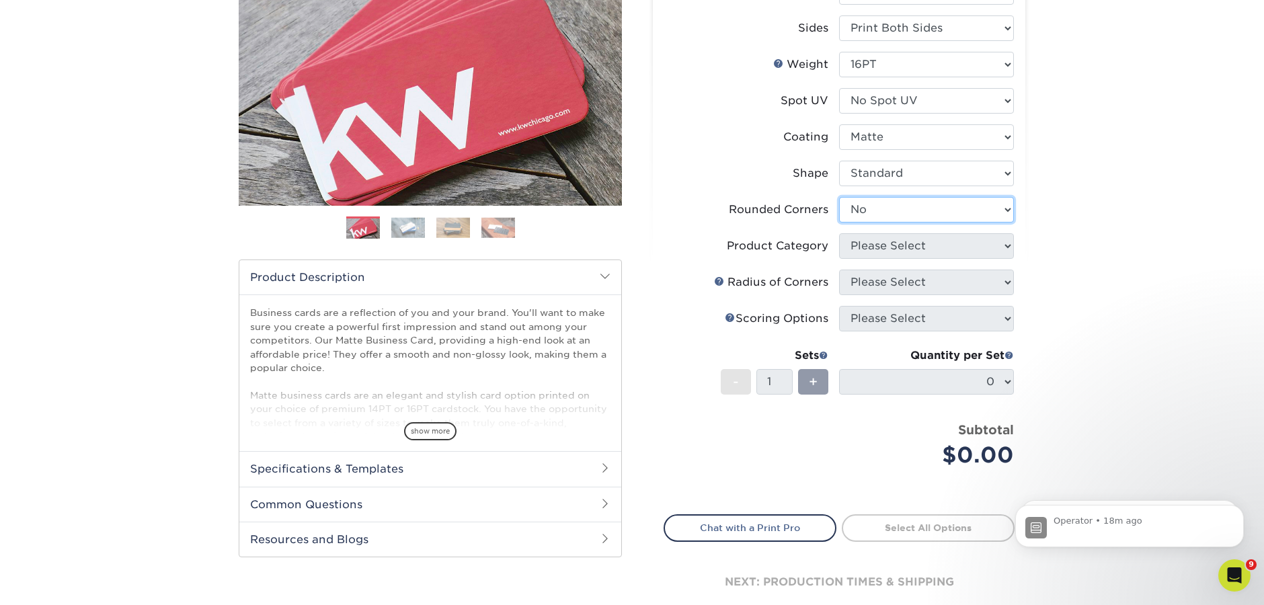
click at [839, 197] on select "Please Select Yes - Round 2 Corners Yes - Round 4 Corners No" at bounding box center [926, 210] width 175 height 26
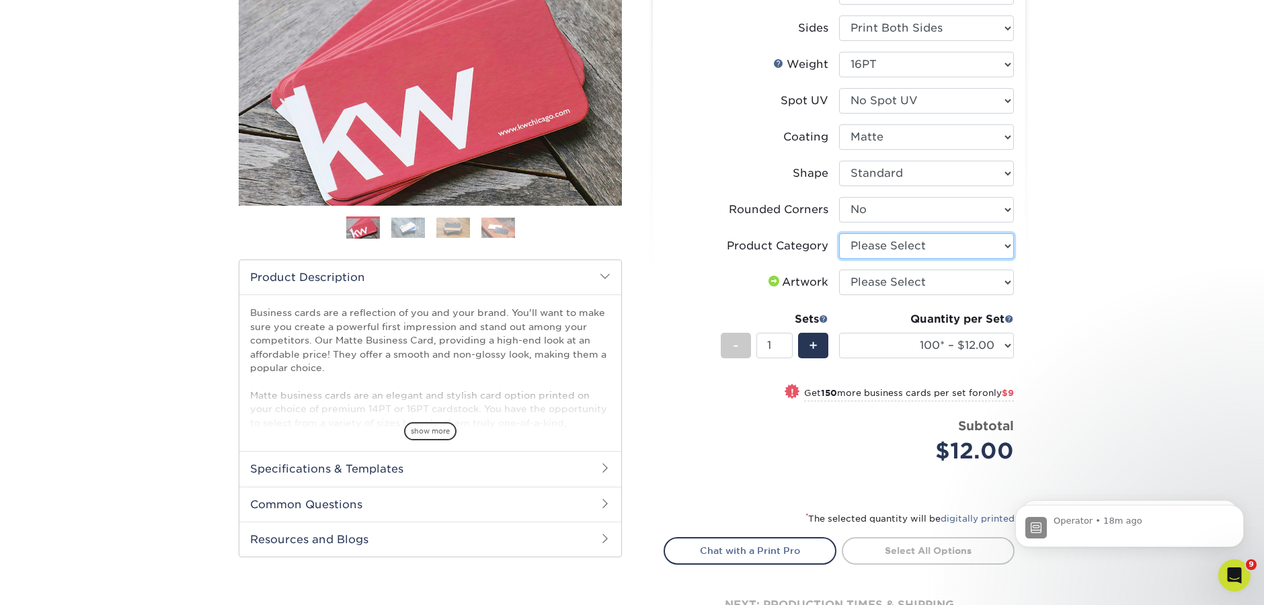
click at [895, 247] on select "Please Select Business Cards" at bounding box center [926, 246] width 175 height 26
select select "3b5148f1-0588-4f88-a218-97bcfdce65c1"
click at [839, 233] on select "Please Select Business Cards" at bounding box center [926, 246] width 175 height 26
click at [896, 282] on select "Please Select I will upload files I need a design - $100" at bounding box center [926, 283] width 175 height 26
select select "upload"
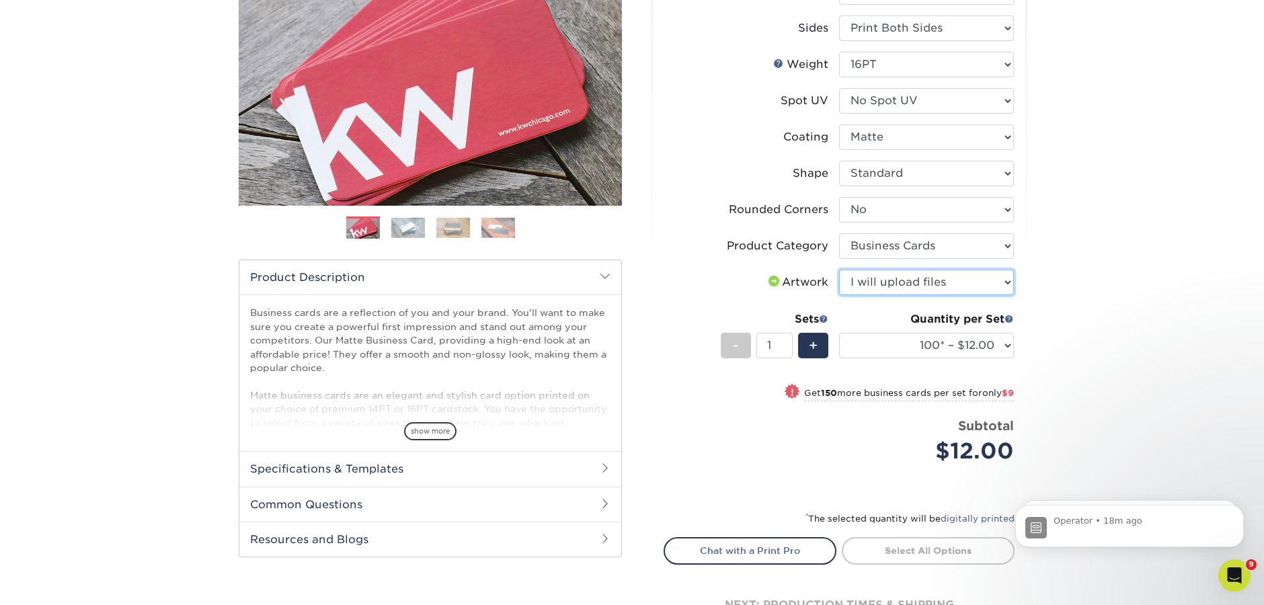
click at [839, 270] on select "Please Select I will upload files I need a design - $100" at bounding box center [926, 283] width 175 height 26
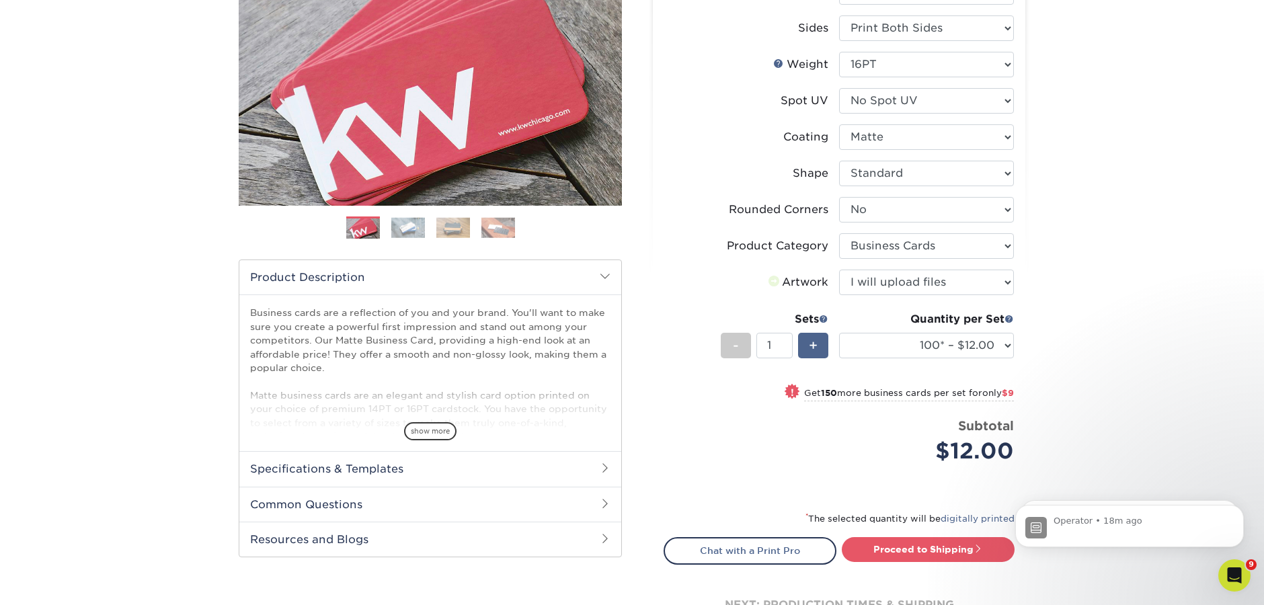
click at [815, 348] on span "+" at bounding box center [813, 345] width 9 height 20
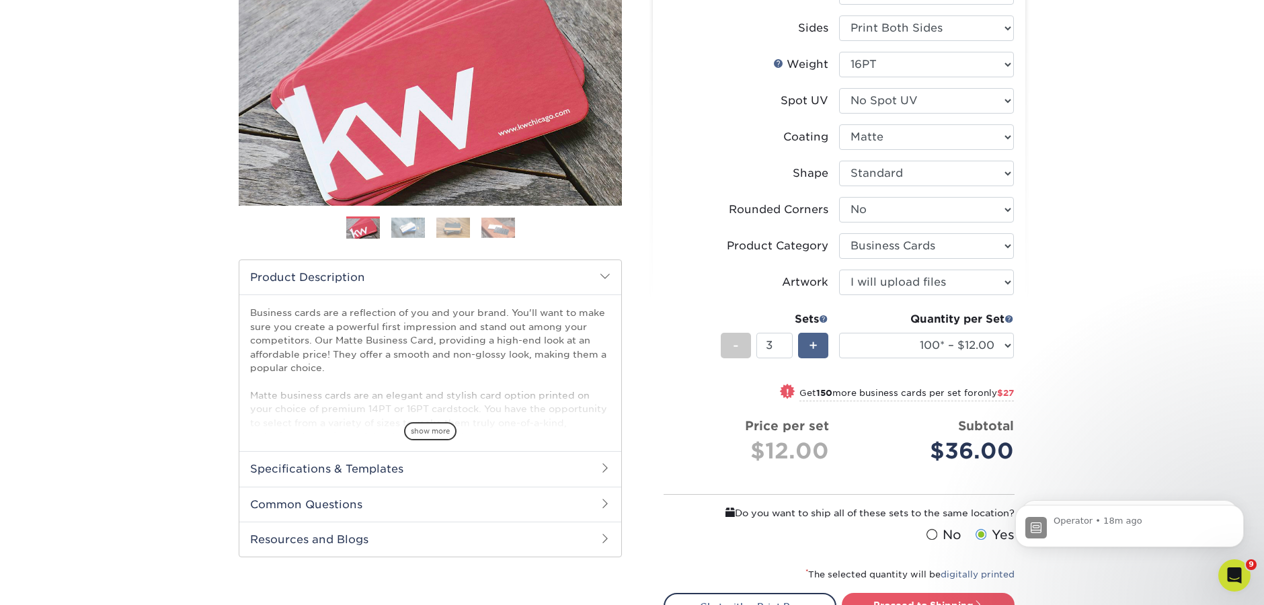
click at [815, 348] on span "+" at bounding box center [813, 345] width 9 height 20
type input "4"
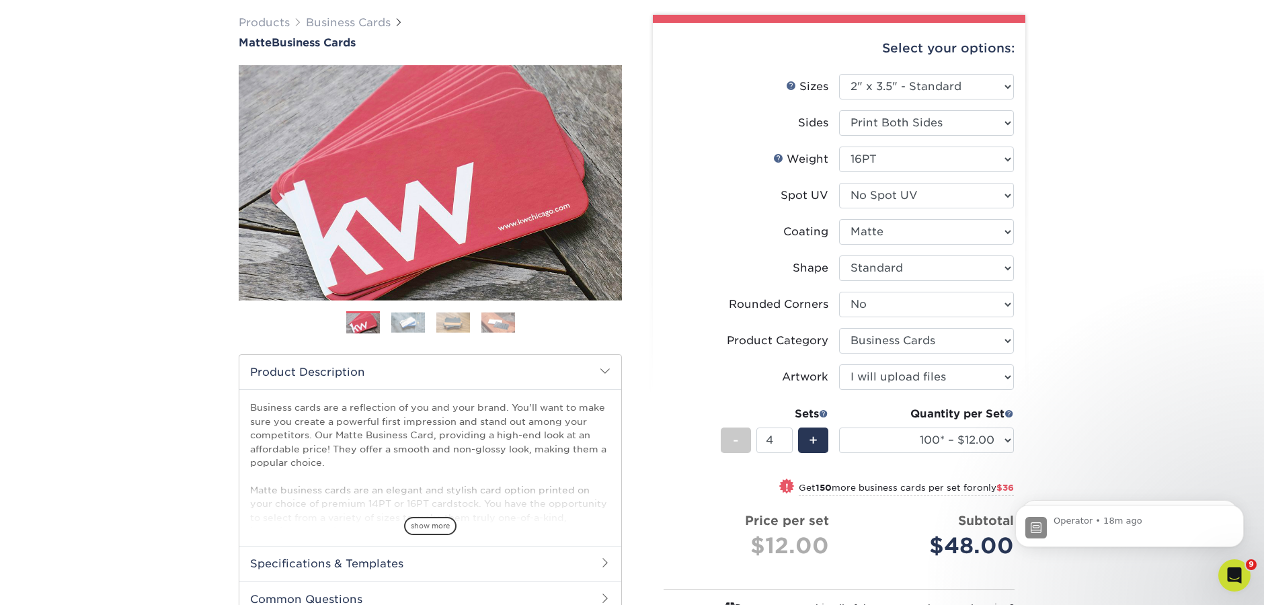
scroll to position [109, 0]
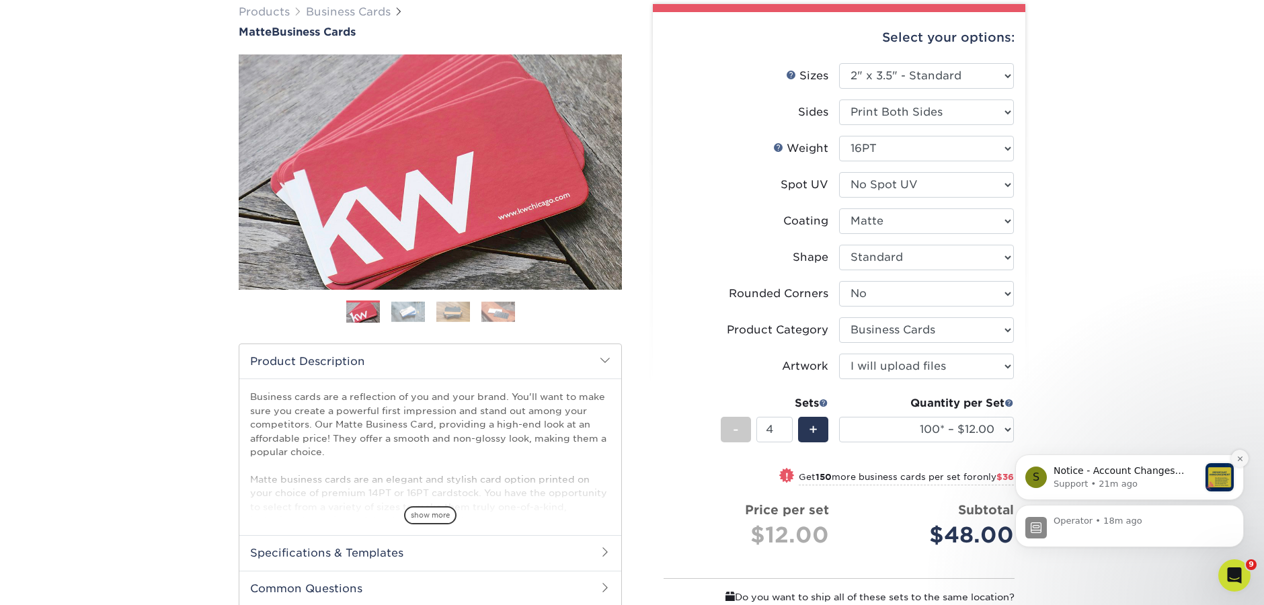
click at [1238, 458] on icon "Dismiss notification" at bounding box center [1239, 458] width 7 height 7
click at [1236, 512] on icon "Dismiss notification" at bounding box center [1239, 509] width 7 height 7
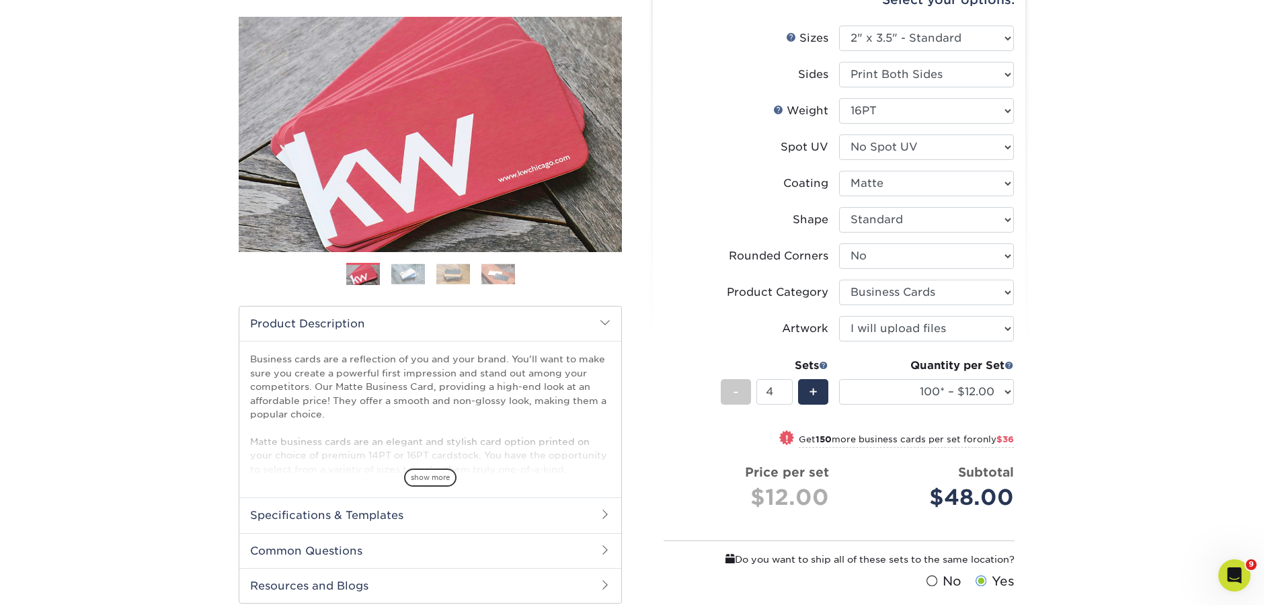
scroll to position [335, 0]
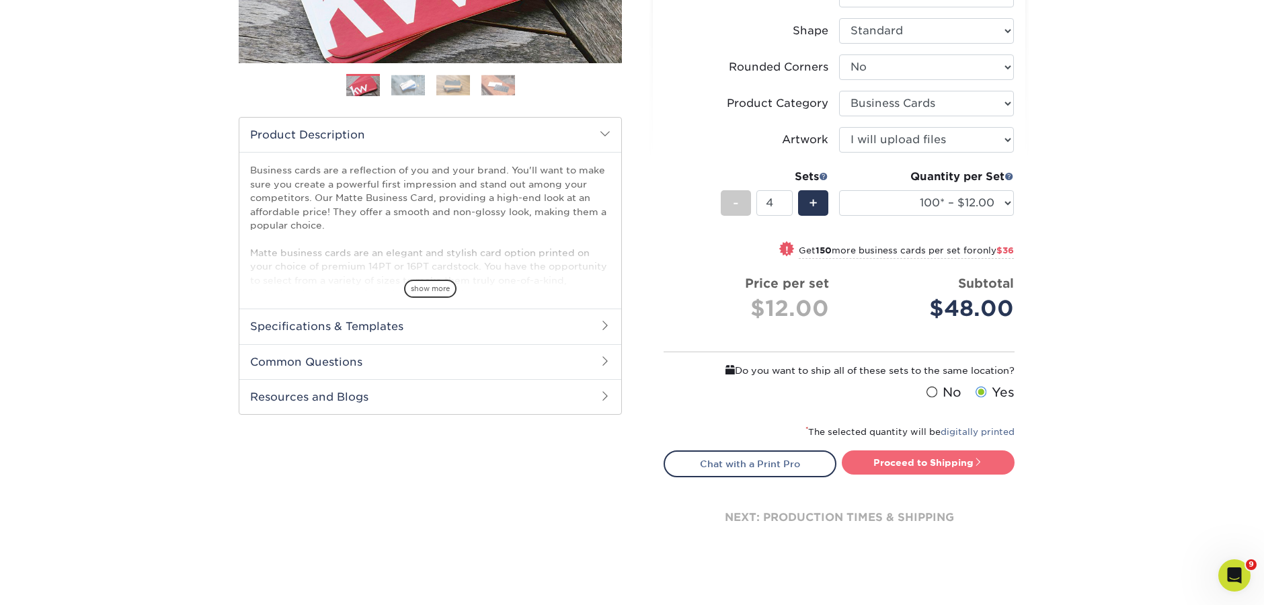
click at [971, 465] on link "Proceed to Shipping" at bounding box center [928, 462] width 173 height 24
type input "Set 1"
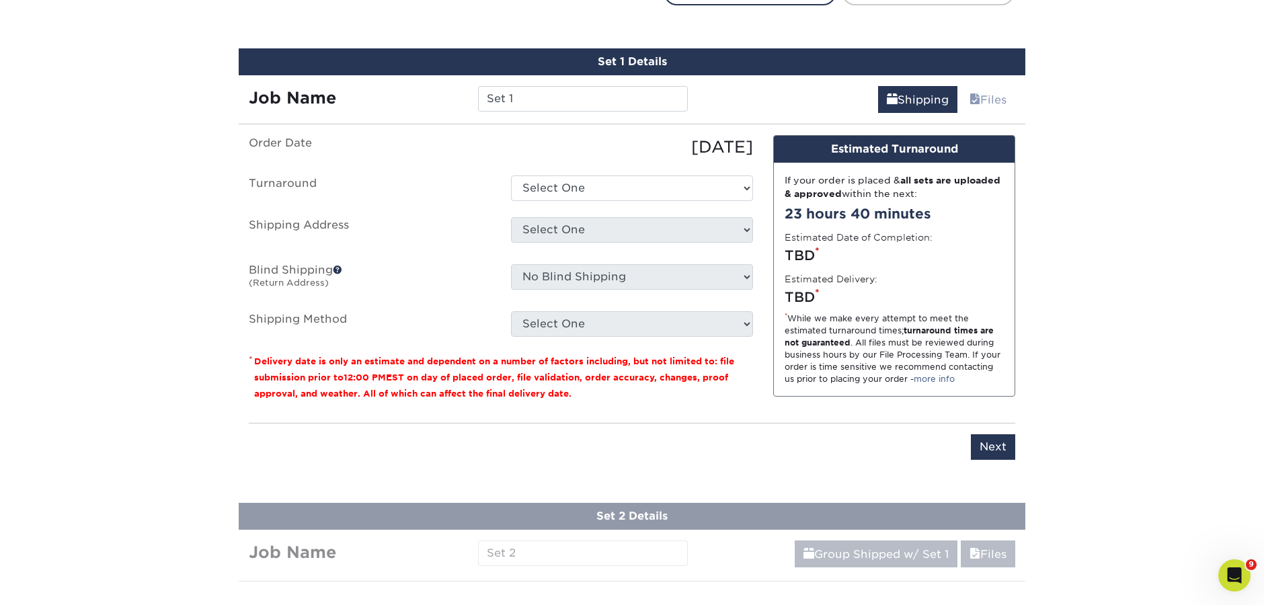
scroll to position [822, 0]
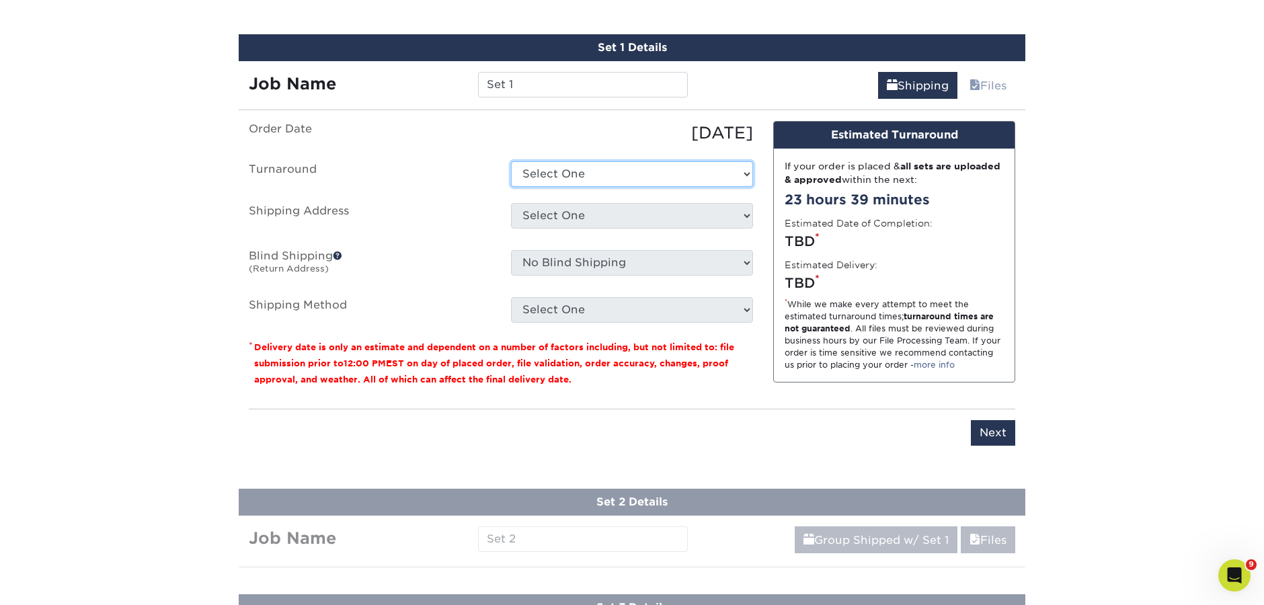
click at [600, 178] on select "Select One 2-4 Business Days 2 Day Next Business Day" at bounding box center [632, 174] width 242 height 26
select select "47dbf4b1-3bfd-4687-b793-fcd3ee179f06"
click at [511, 161] on select "Select One 2-4 Business Days 2 Day Next Business Day" at bounding box center [632, 174] width 242 height 26
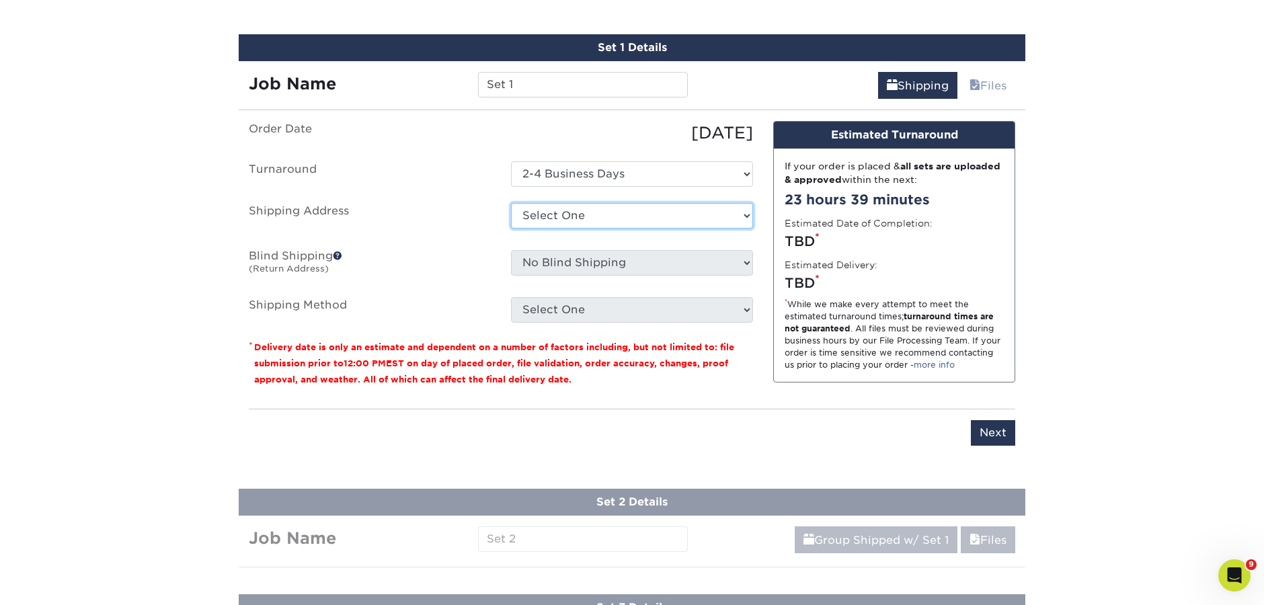
click at [598, 216] on select "Select One 123 123321 222 33 55 555 germany + Add New Address" at bounding box center [632, 216] width 242 height 26
select select "260436"
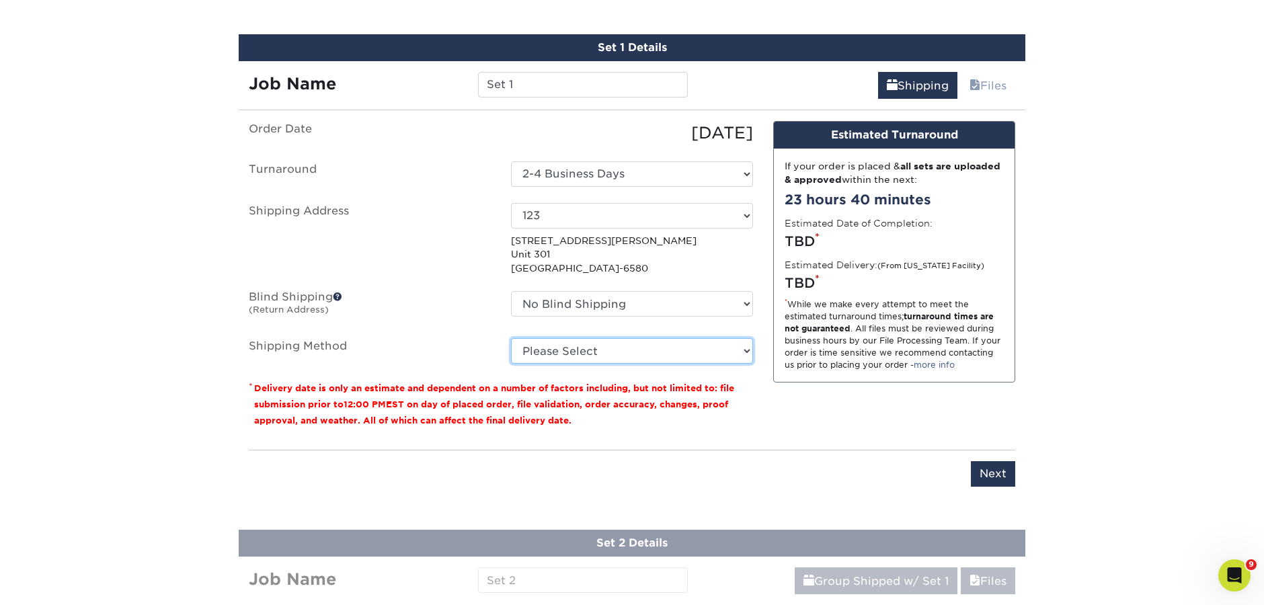
click at [675, 358] on select "Please Select 3 Day Shipping Service (+$24.92) 2 Day Air Shipping (+$25.40) Gro…" at bounding box center [632, 351] width 242 height 26
select select "12"
click at [511, 338] on select "Please Select 3 Day Shipping Service (+$24.92) 2 Day Air Shipping (+$25.40) Gro…" at bounding box center [632, 351] width 242 height 26
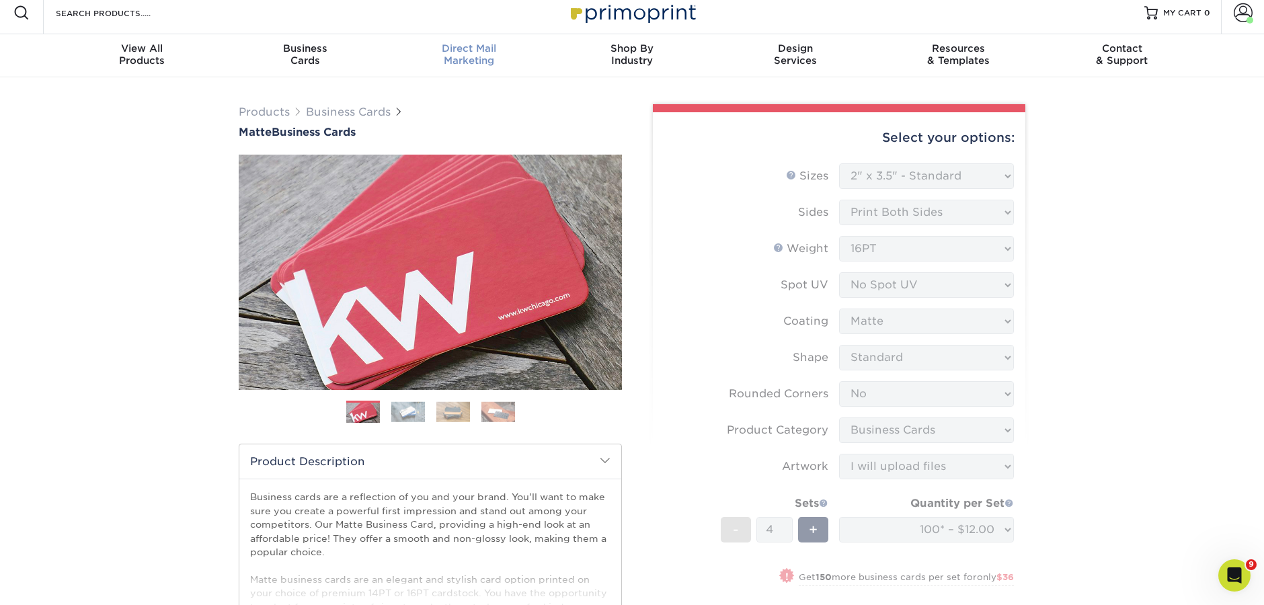
scroll to position [0, 0]
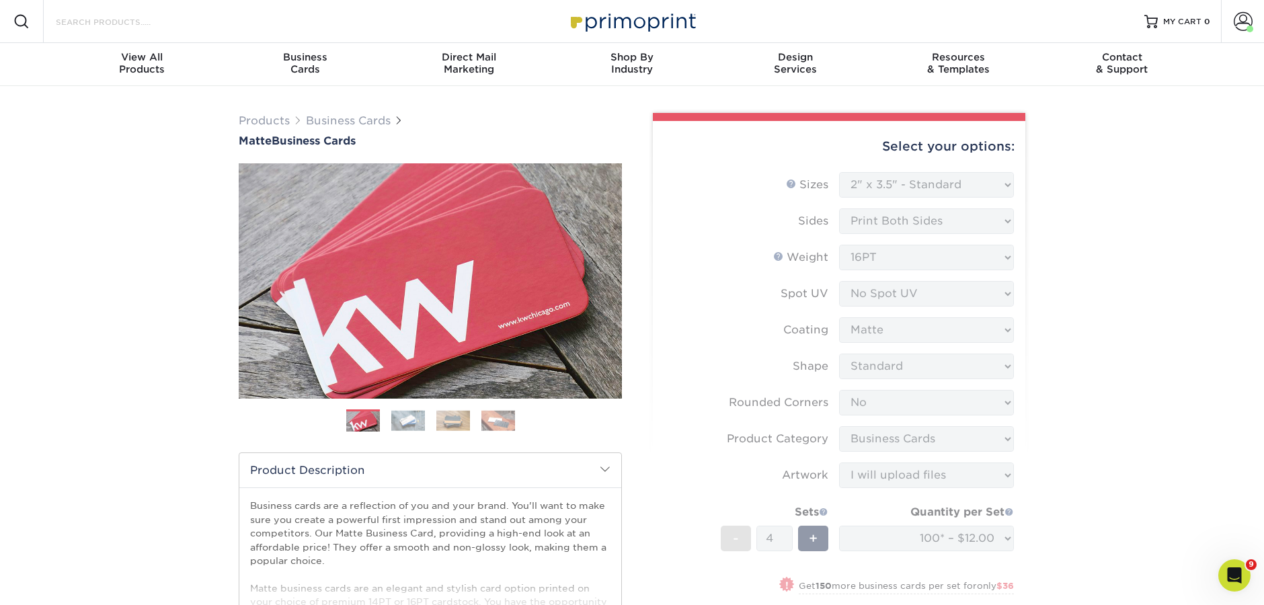
click at [120, 26] on input "Search Products" at bounding box center [119, 21] width 131 height 16
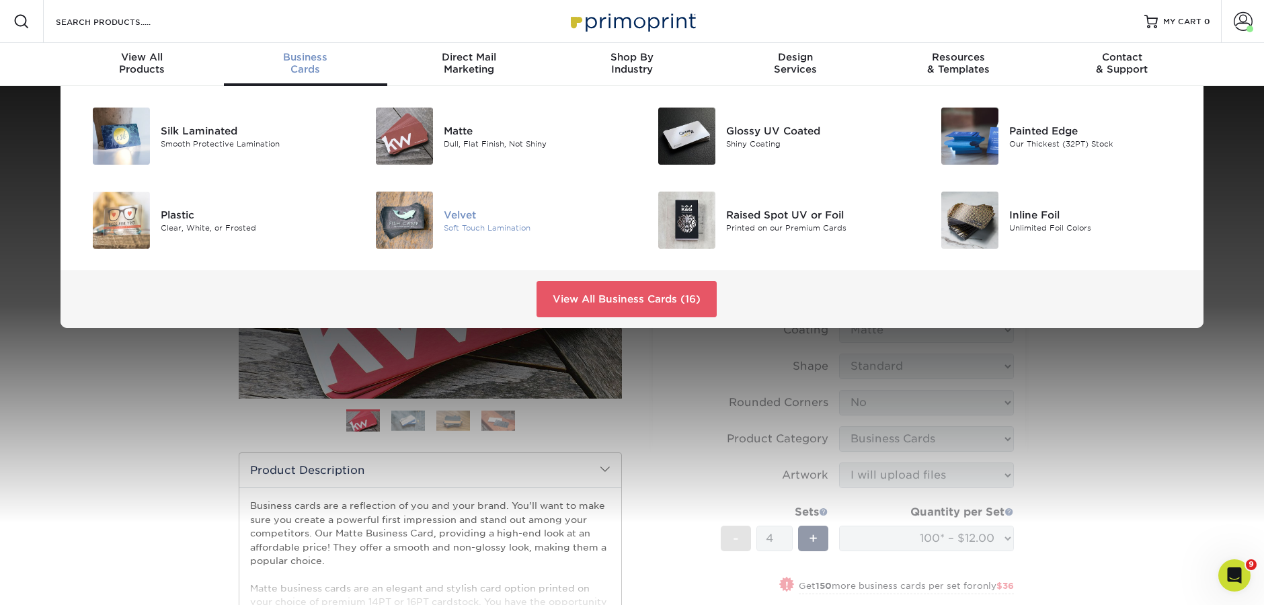
click at [472, 216] on div "Velvet" at bounding box center [533, 214] width 178 height 15
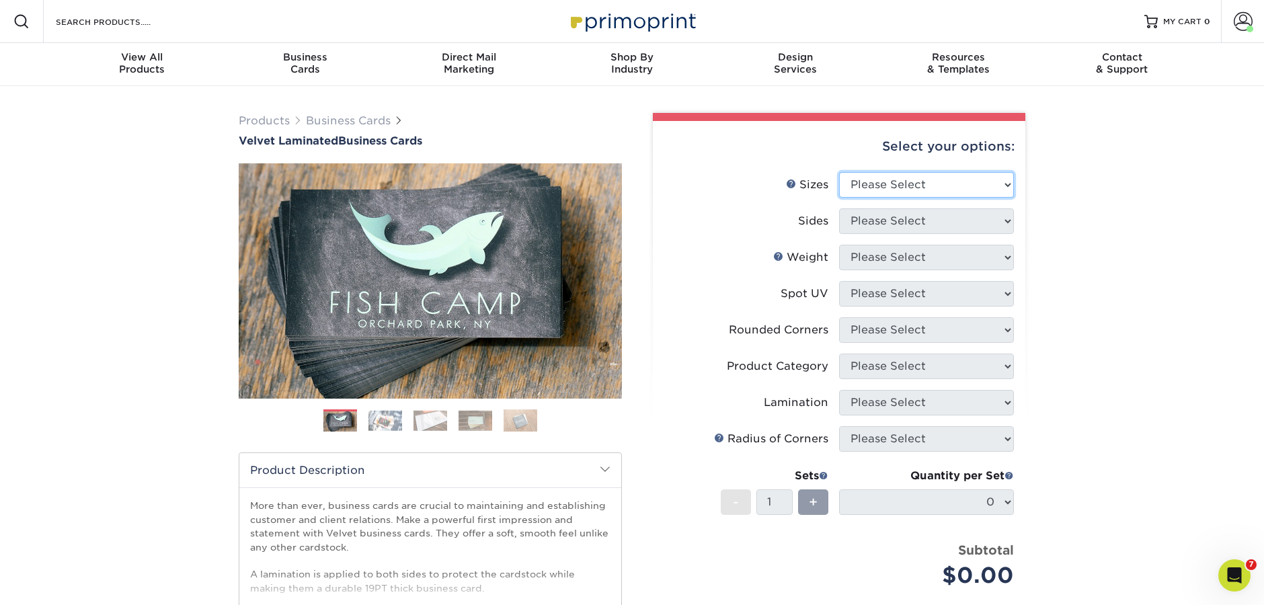
click at [981, 178] on select "Please Select 1.5" x 3.5" - Mini 1.75" x 3.5" - Mini 2" x 2" - Square 2" x 3" -…" at bounding box center [926, 185] width 175 height 26
select select "2.00x3.50"
click at [839, 172] on select "Please Select 1.5" x 3.5" - Mini 1.75" x 3.5" - Mini 2" x 2" - Square 2" x 3" -…" at bounding box center [926, 185] width 175 height 26
click at [900, 233] on select "Please Select Print Both Sides Print Front Only" at bounding box center [926, 221] width 175 height 26
select select "13abbda7-1d64-4f25-8bb2-c179b224825d"
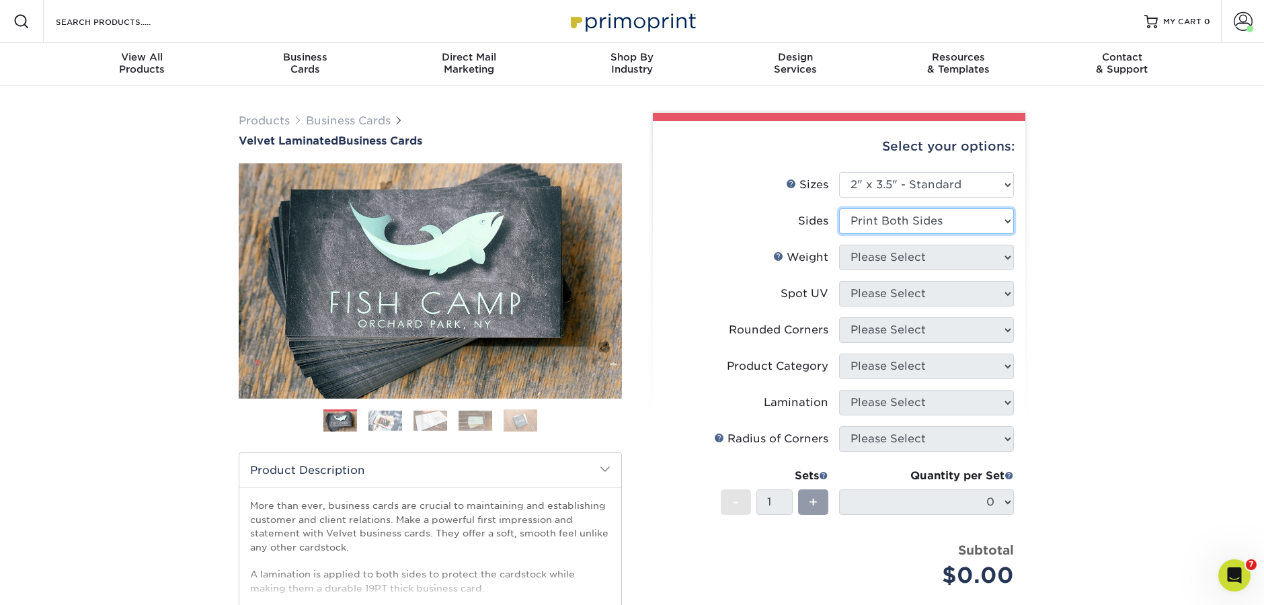
click at [839, 208] on select "Please Select Print Both Sides Print Front Only" at bounding box center [926, 221] width 175 height 26
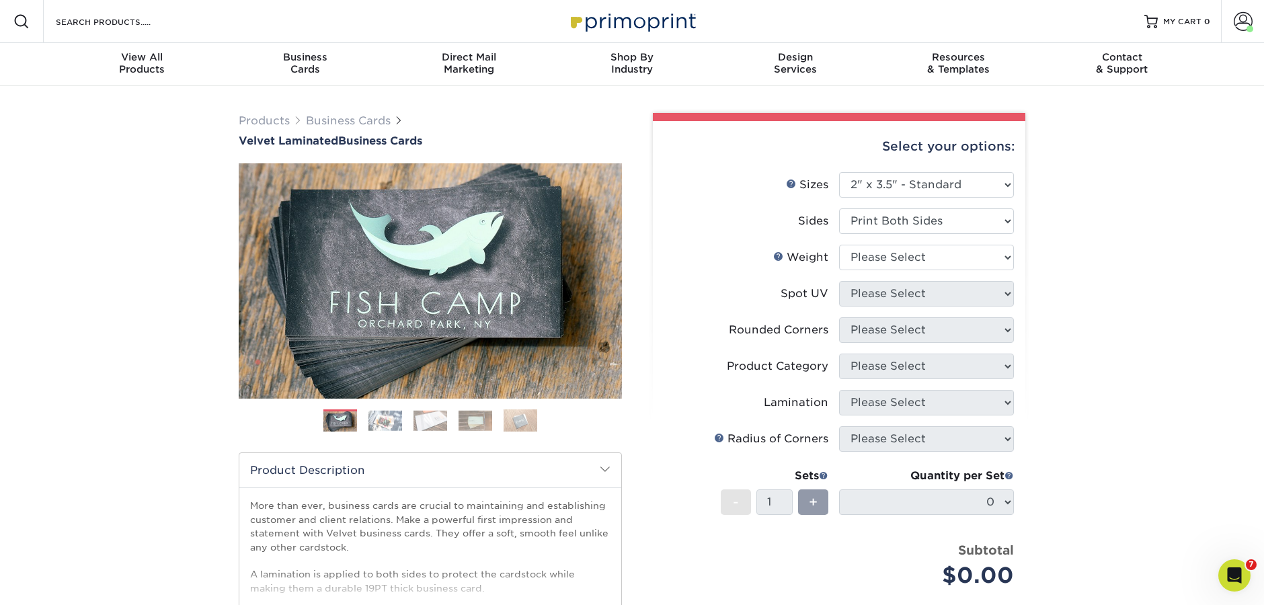
click at [1028, 266] on div "Select your options: Sizes Help Sizes Please Select 1.5" x 3.5" - Mini -" at bounding box center [833, 439] width 403 height 653
